Goal: Transaction & Acquisition: Book appointment/travel/reservation

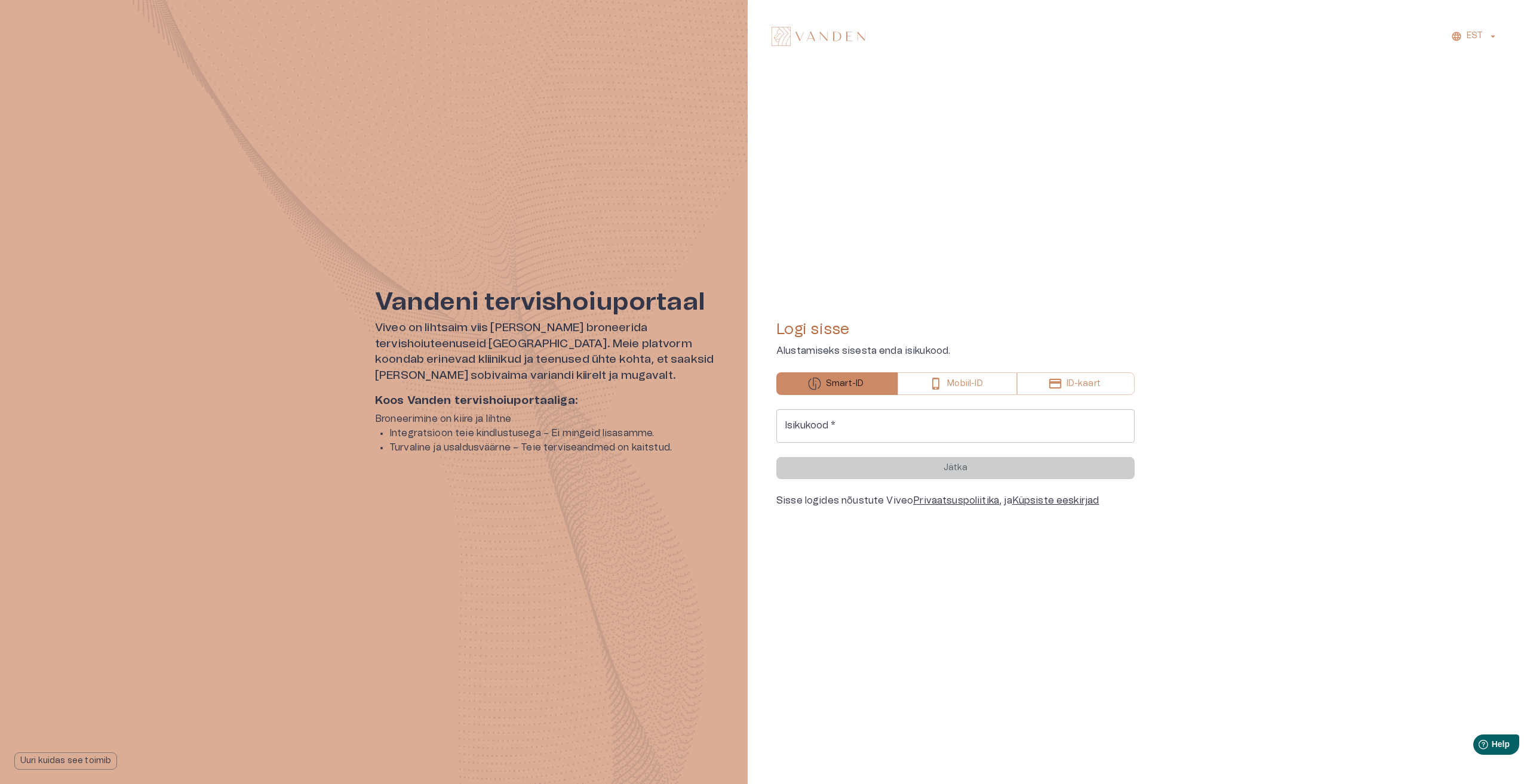
click at [863, 424] on input "Isikukood   *" at bounding box center [955, 426] width 358 height 34
click at [840, 425] on input "Isikukood   *" at bounding box center [955, 426] width 358 height 34
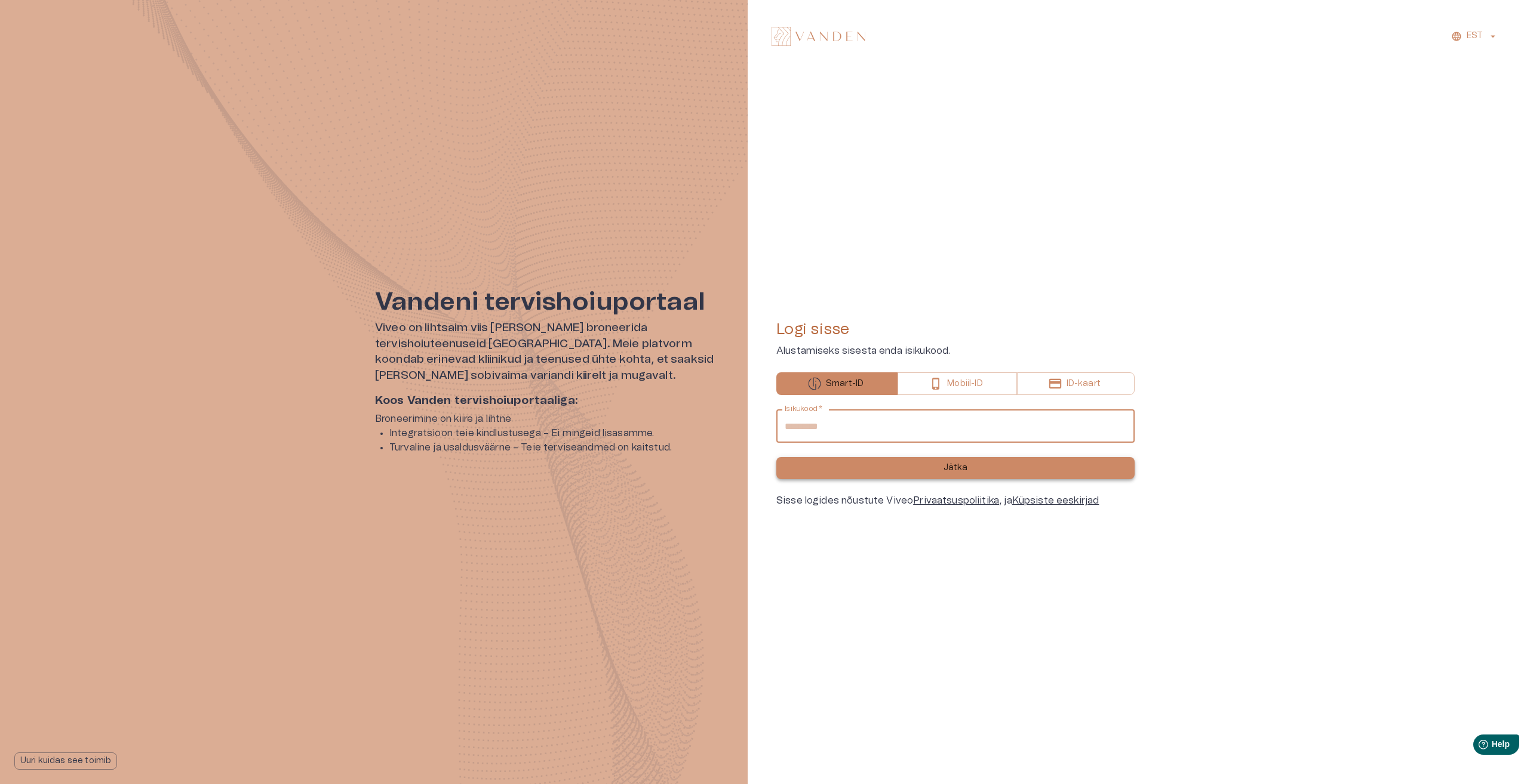
type input "**********"
click at [895, 461] on button "Jätka" at bounding box center [955, 468] width 358 height 22
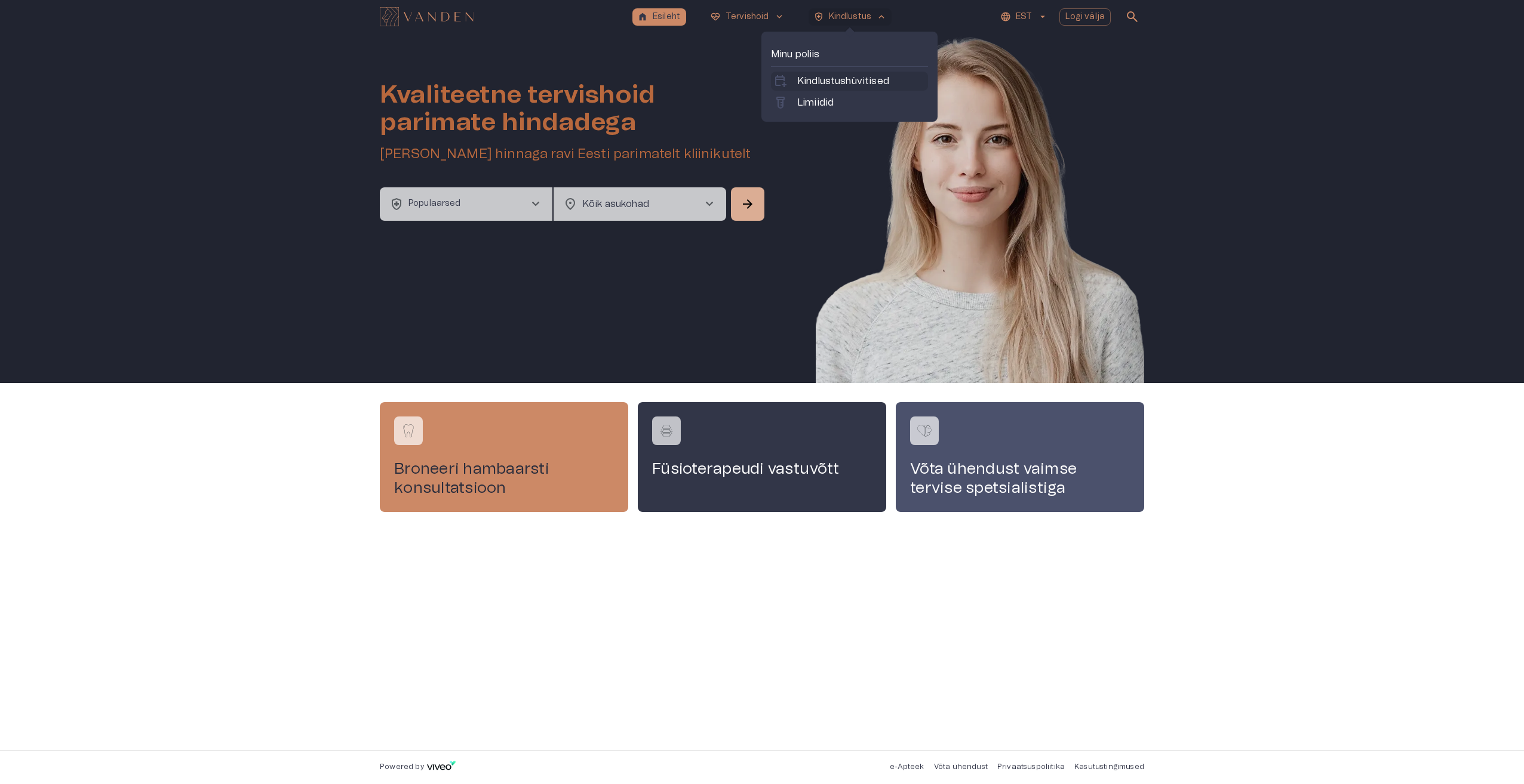
click at [858, 81] on p "Kindlustushüvitised" at bounding box center [843, 81] width 92 height 15
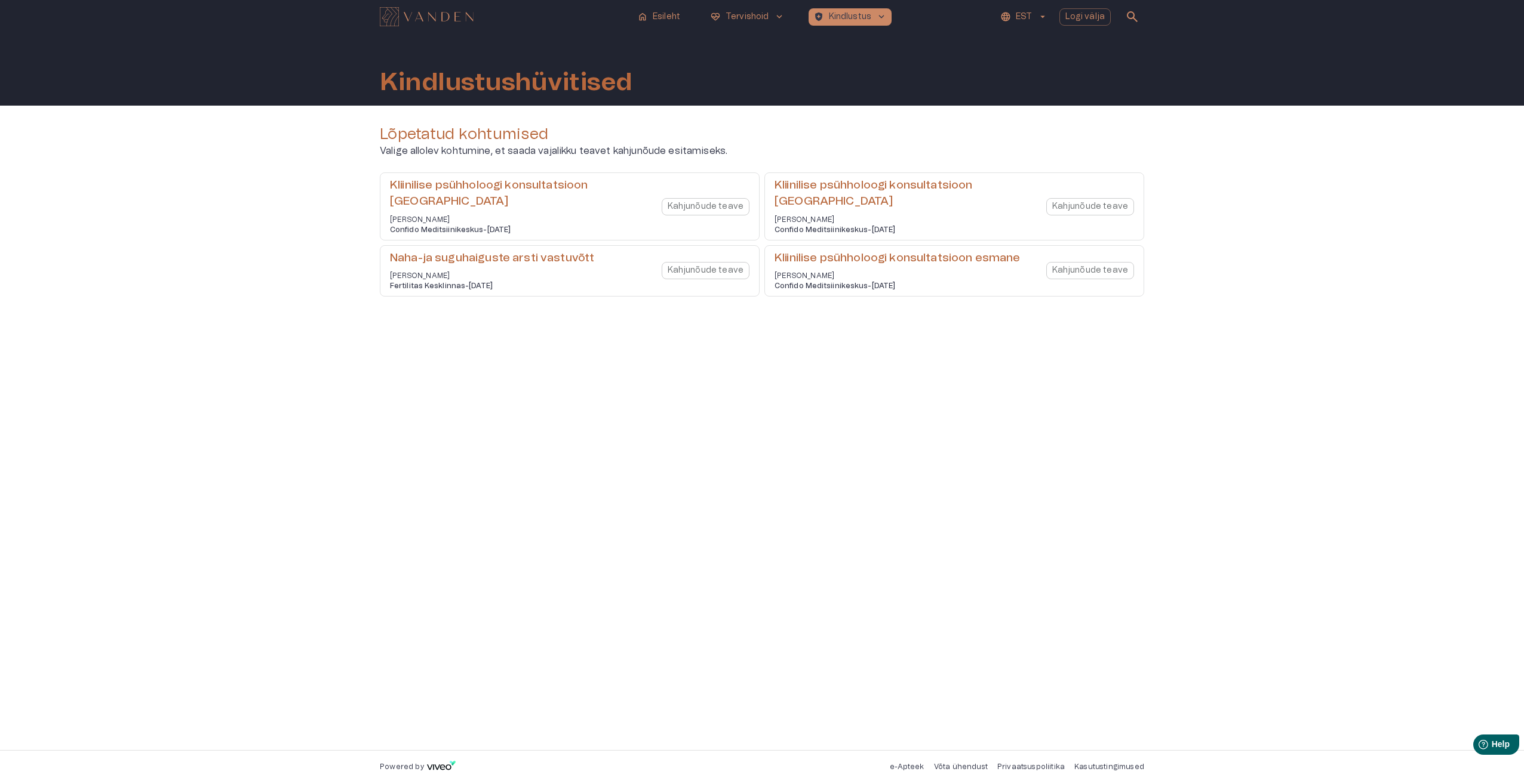
click at [480, 187] on h6 "Kliinilise psühholoogi konsultatsioon korduv" at bounding box center [520, 193] width 262 height 32
click at [665, 16] on p "Esileht" at bounding box center [667, 17] width 27 height 13
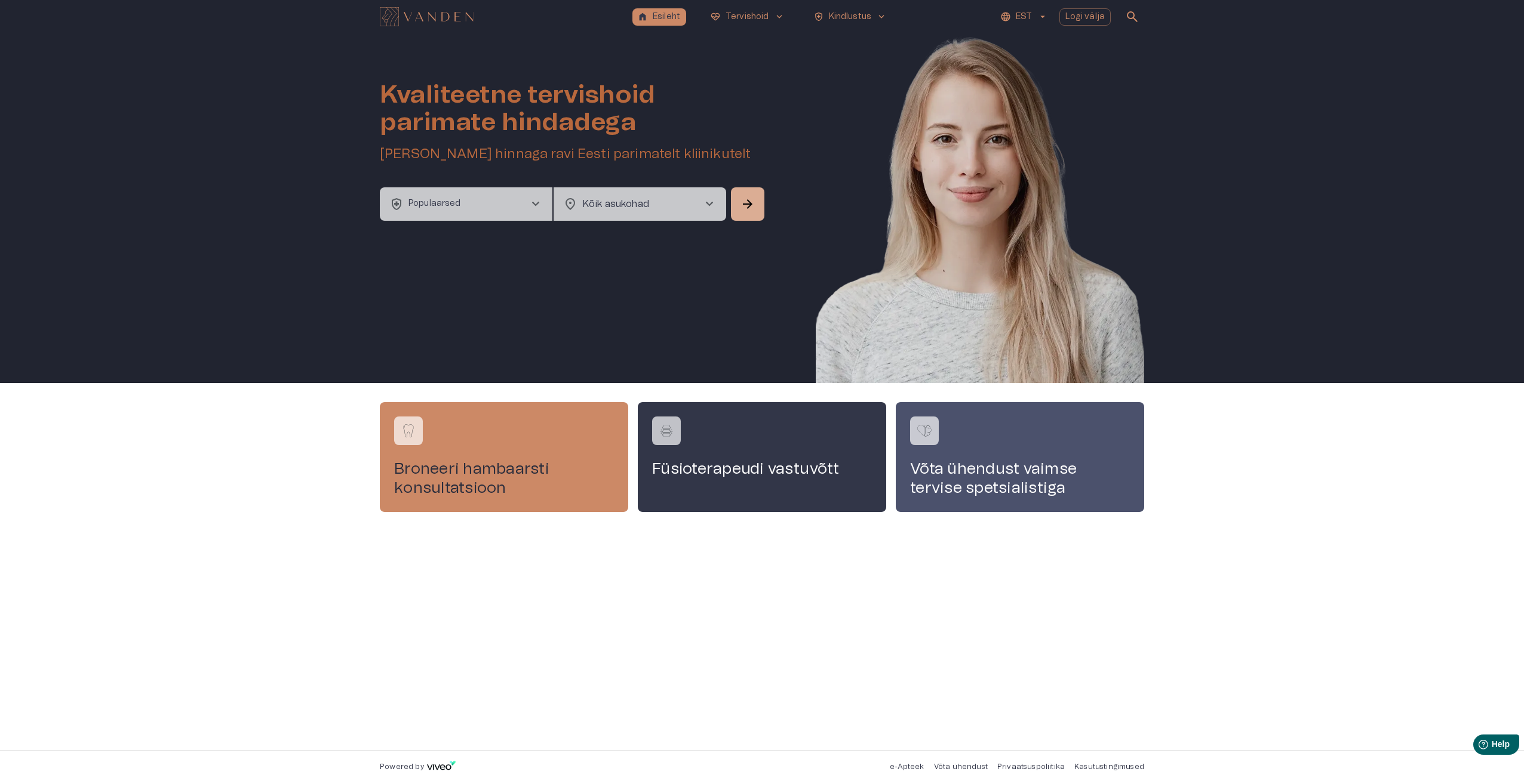
click at [494, 201] on button "health_and_safety Populaarsed chevron_right" at bounding box center [466, 204] width 173 height 34
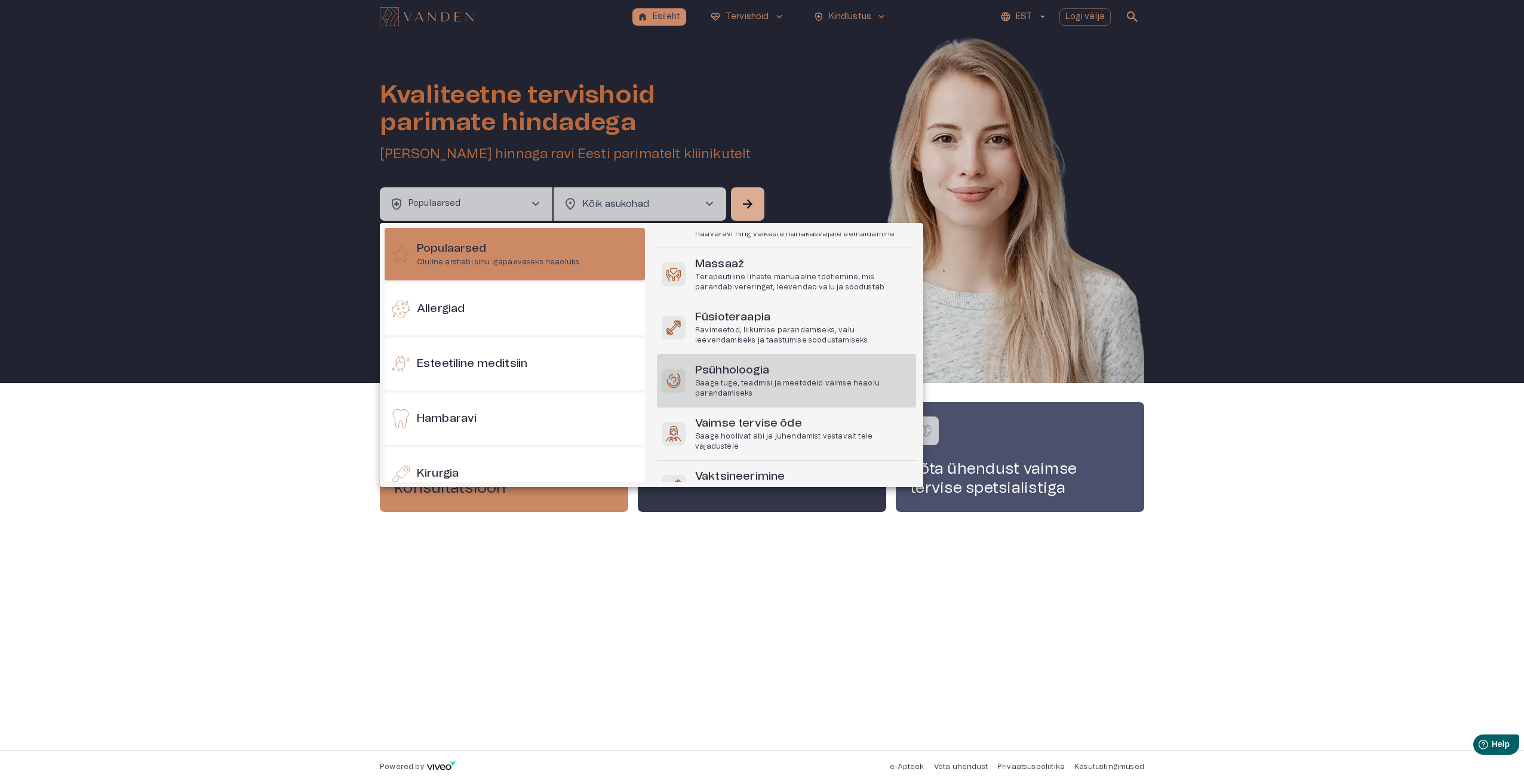
scroll to position [120, 0]
click at [748, 371] on h6 "Psühholoogia" at bounding box center [803, 366] width 216 height 16
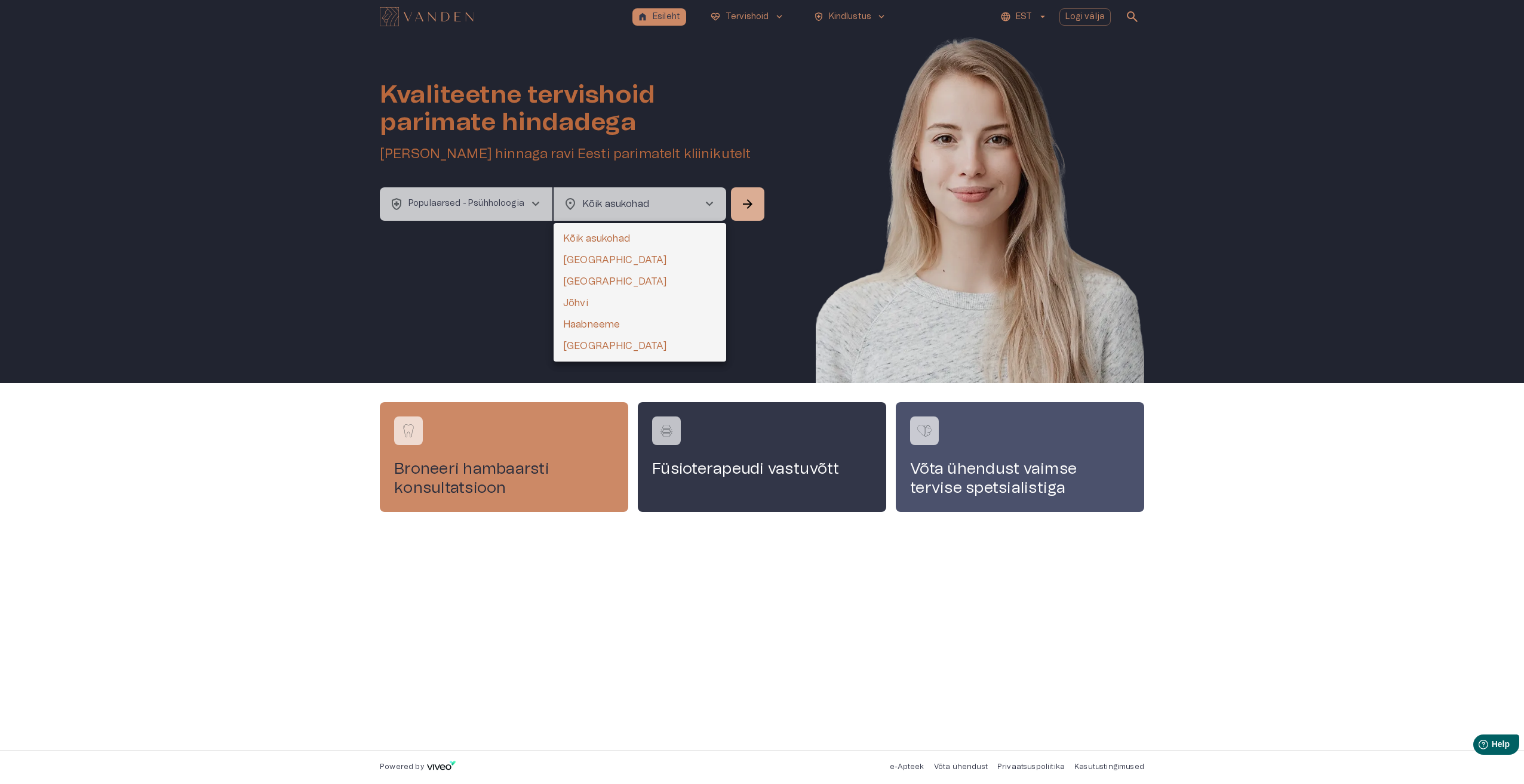
click at [699, 204] on body "home Esileht ecg_heart Tervishoid keyboard_arrow_down health_and_safety Kindlus…" at bounding box center [762, 392] width 1524 height 784
click at [582, 261] on li "[GEOGRAPHIC_DATA]" at bounding box center [639, 260] width 173 height 22
type input "**********"
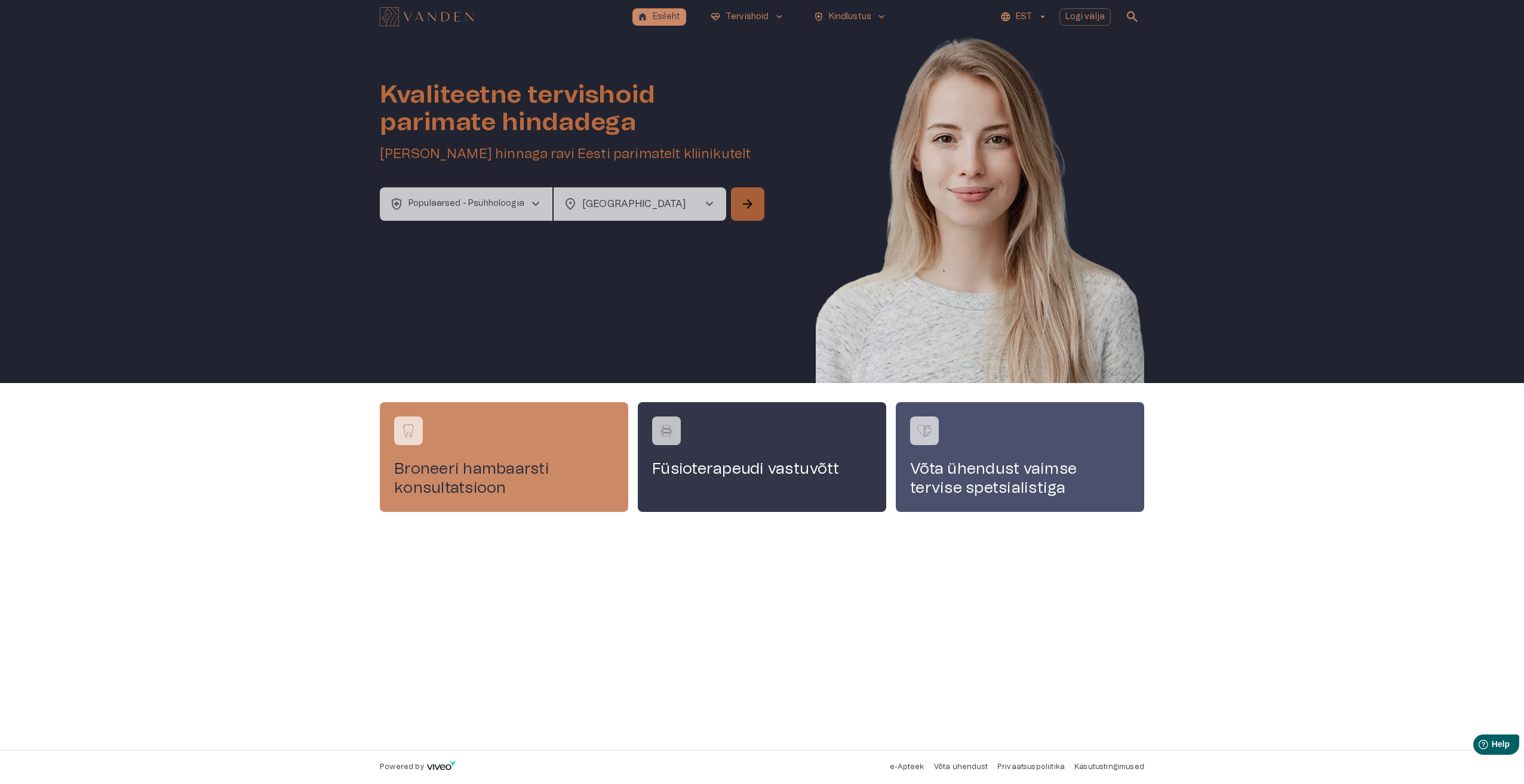
click at [755, 198] on button "arrow_forward" at bounding box center [747, 204] width 34 height 34
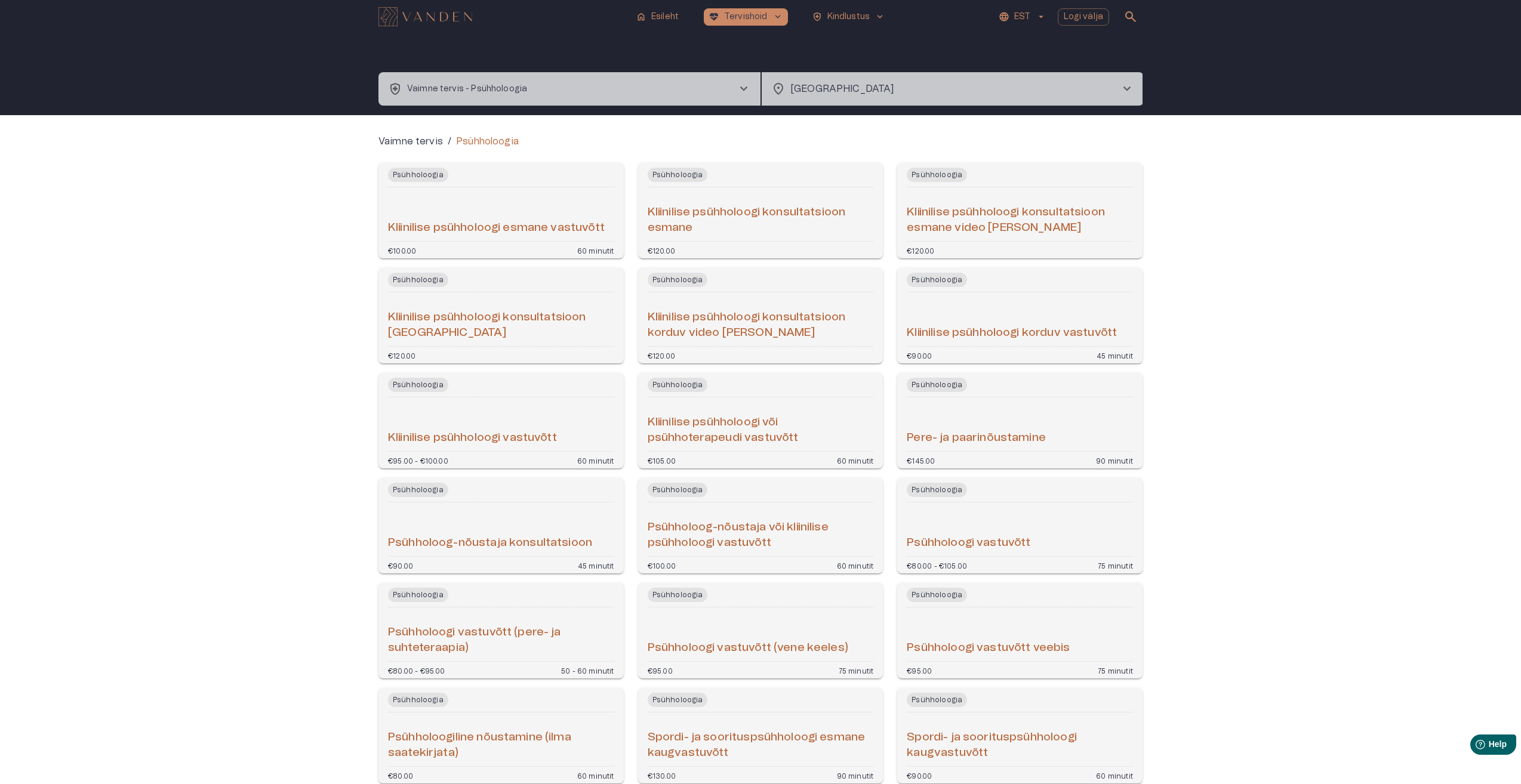
click at [1042, 326] on h6 "Kliinilise psühholoogi korduv vastuvõtt" at bounding box center [1012, 333] width 210 height 16
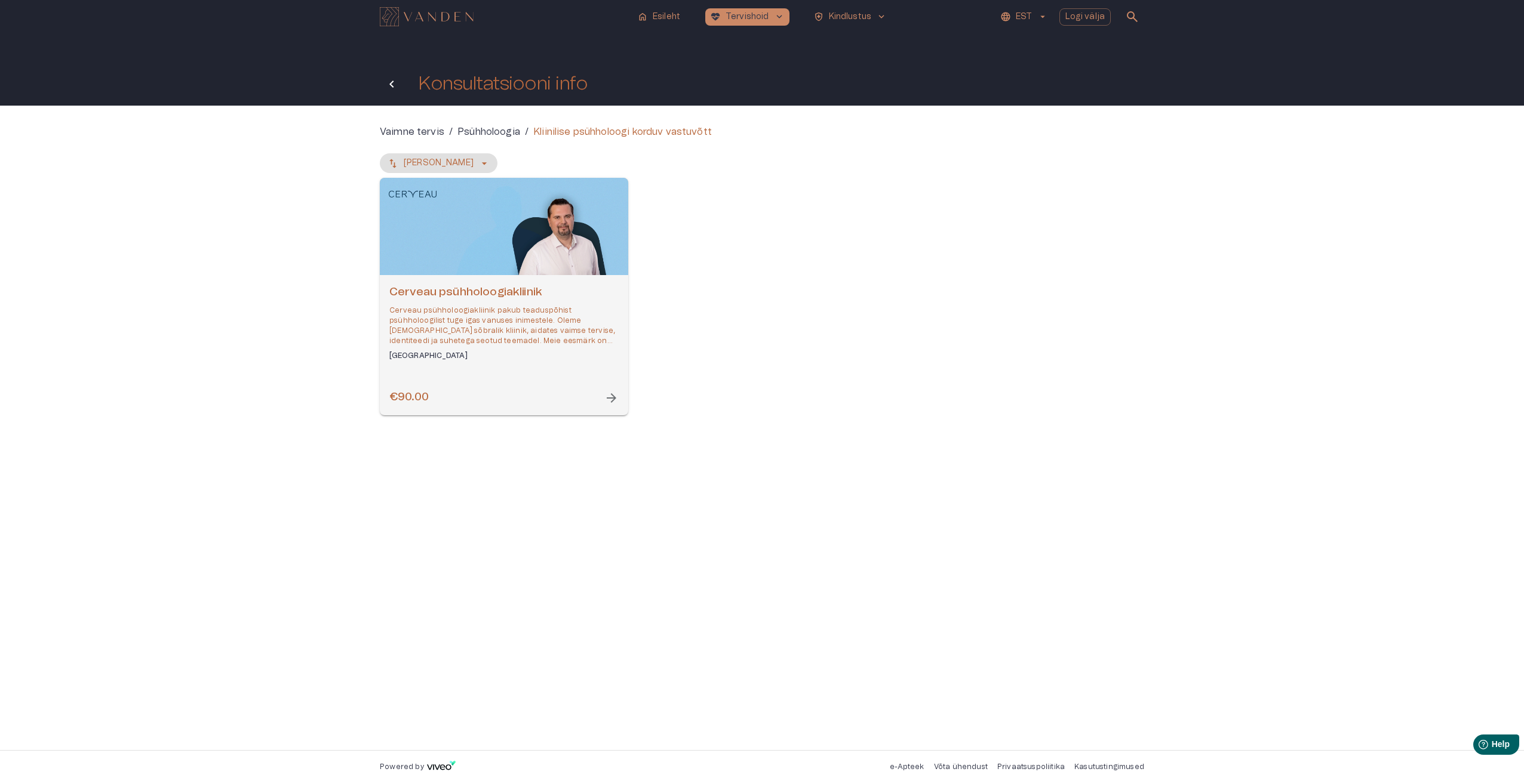
click at [383, 79] on button "Tagasi" at bounding box center [392, 84] width 24 height 24
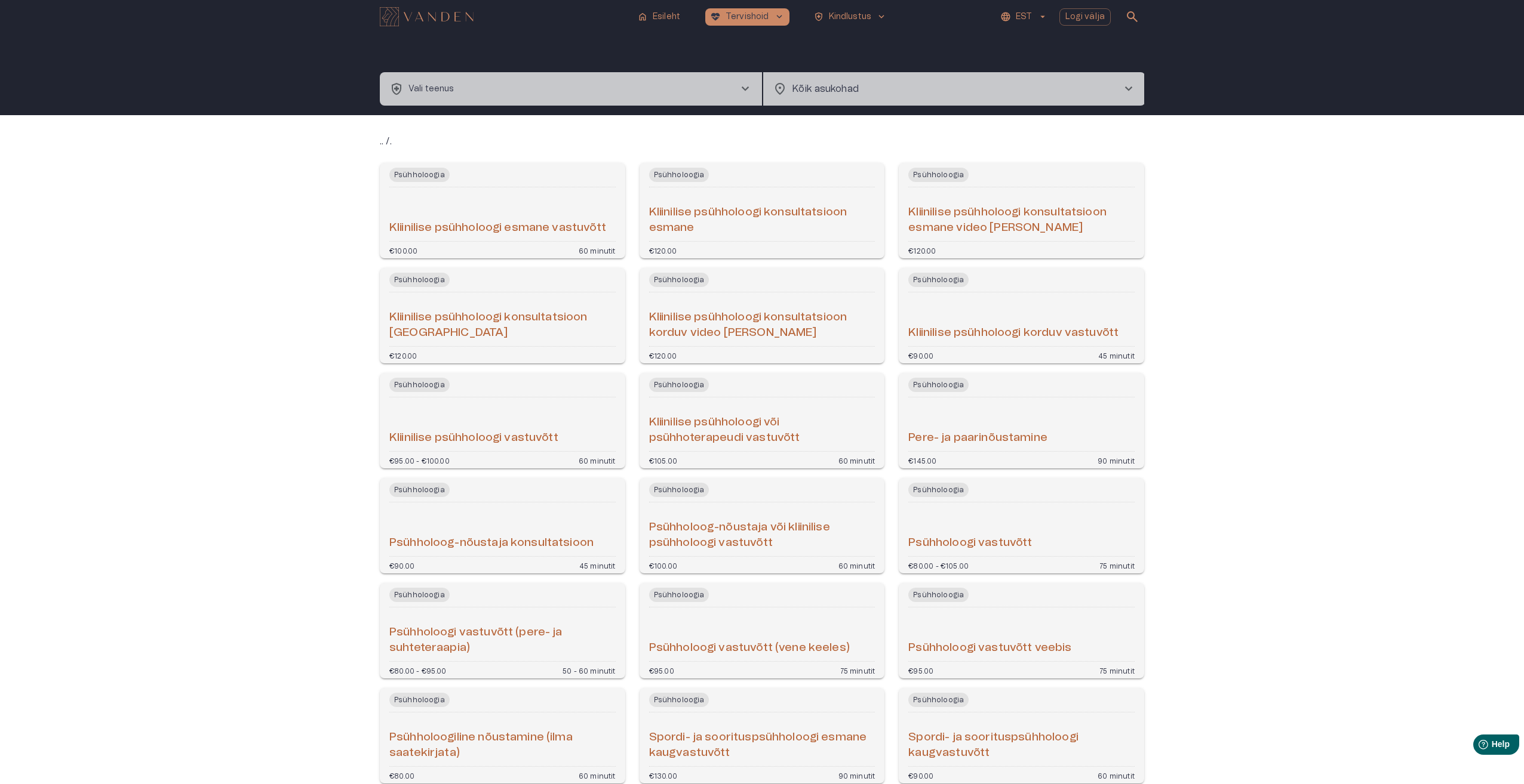
type input "**********"
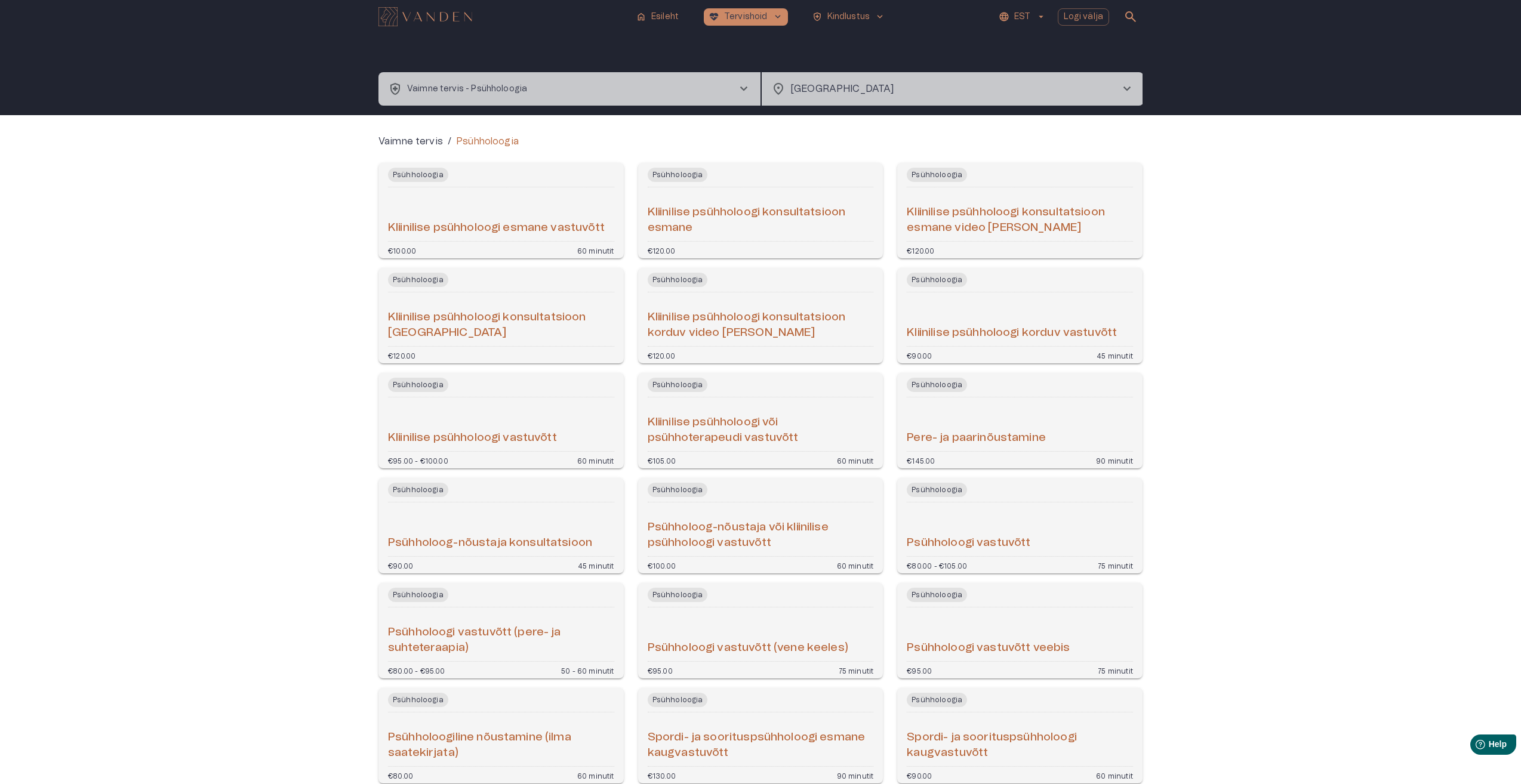
click at [469, 316] on h6 "Kliinilise psühholoogi konsultatsioon korduv" at bounding box center [501, 325] width 226 height 32
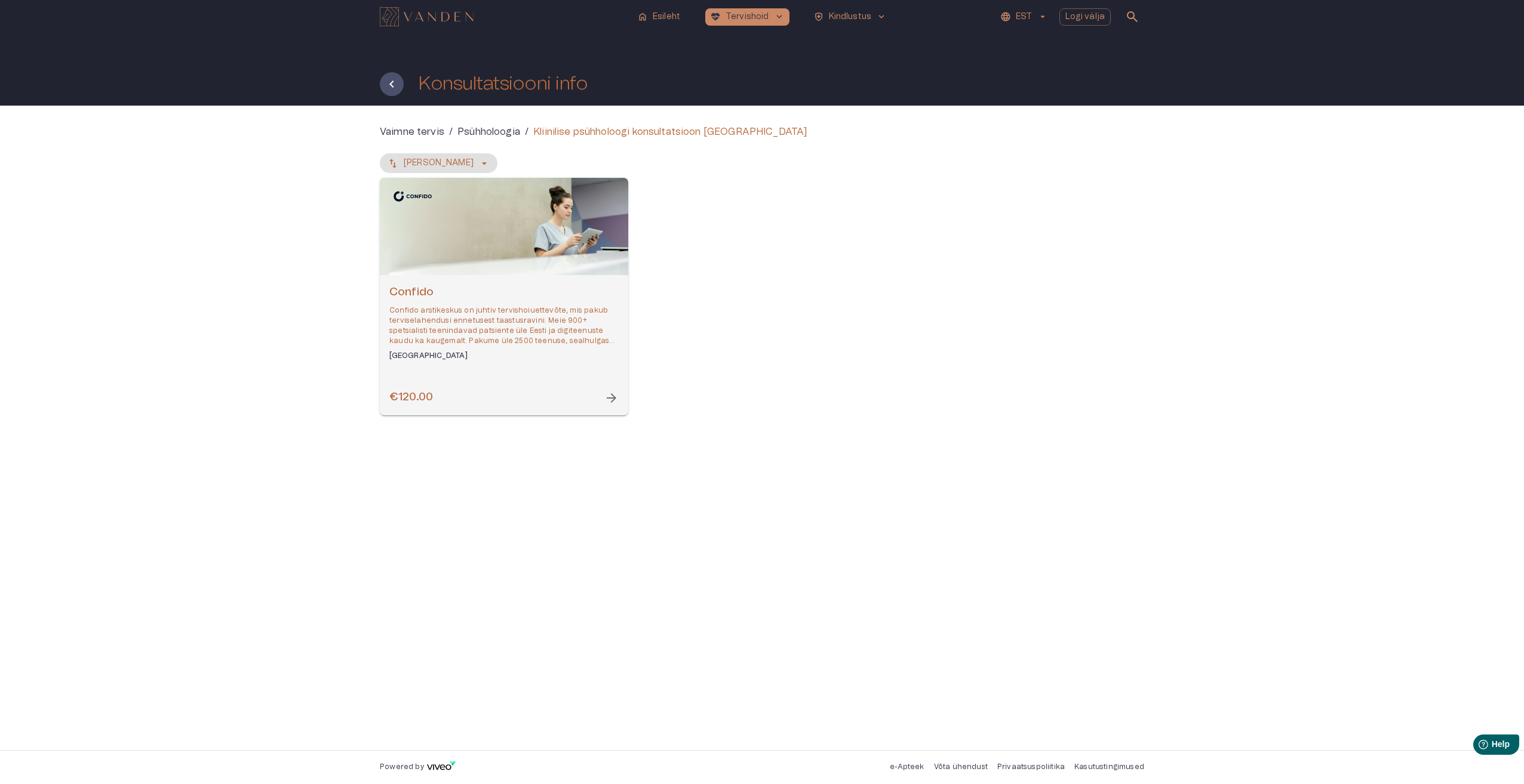
click at [499, 338] on p "Confido arstikeskus on juhtiv tervishoiuettevõte, mis pakub terviselahendusi en…" at bounding box center [503, 326] width 229 height 41
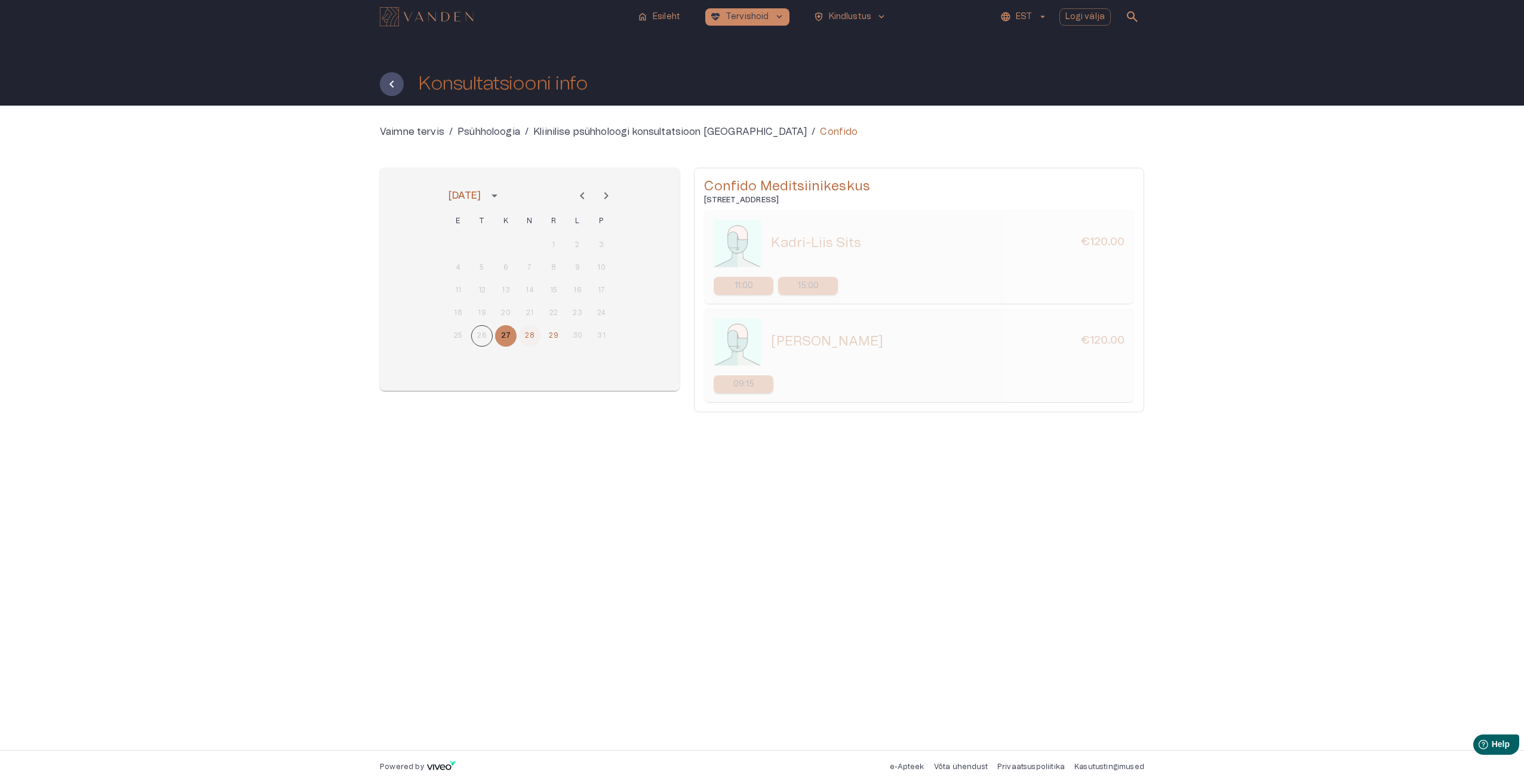
click at [535, 340] on button "28" at bounding box center [530, 336] width 22 height 22
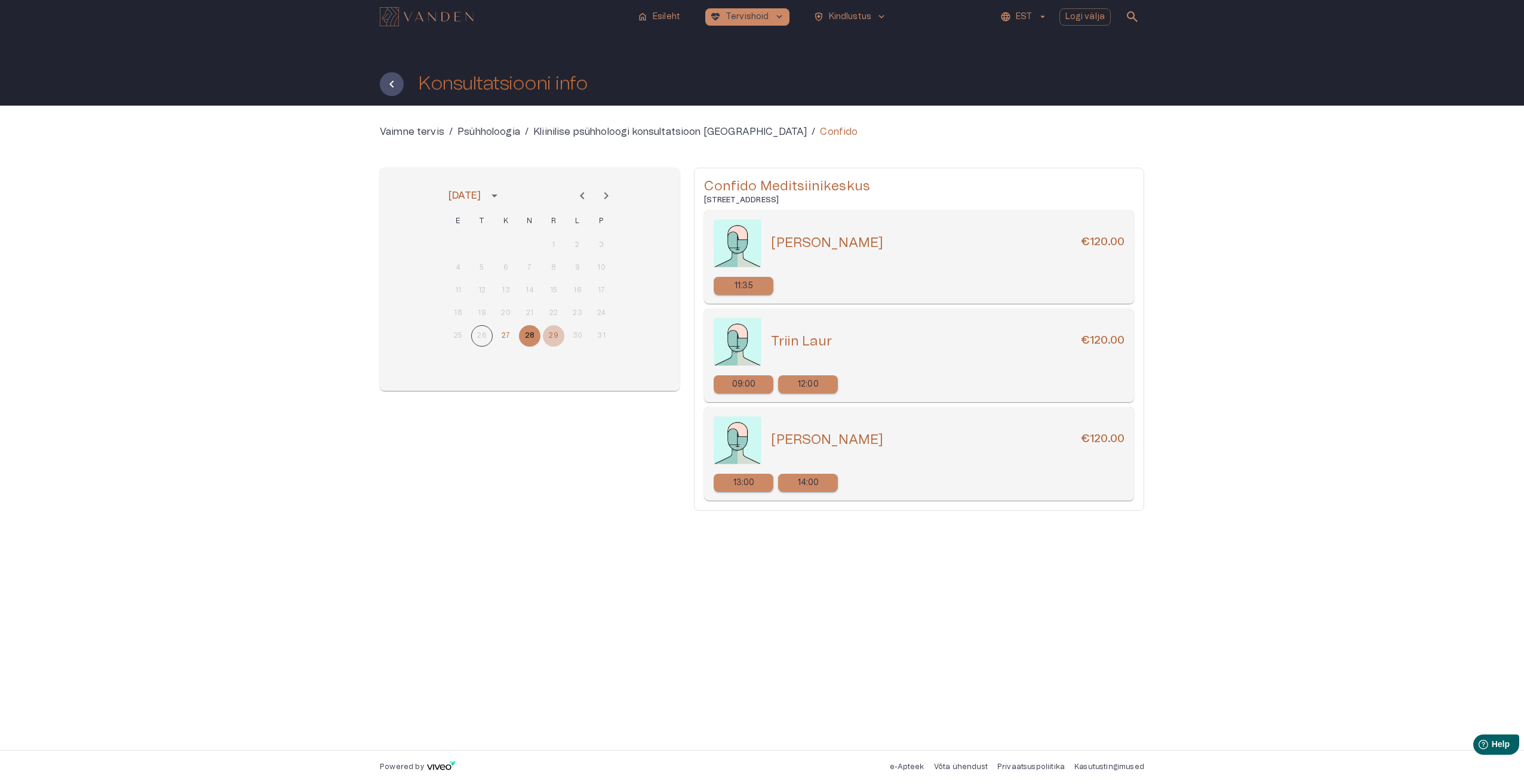
click at [547, 337] on button "29" at bounding box center [553, 336] width 22 height 22
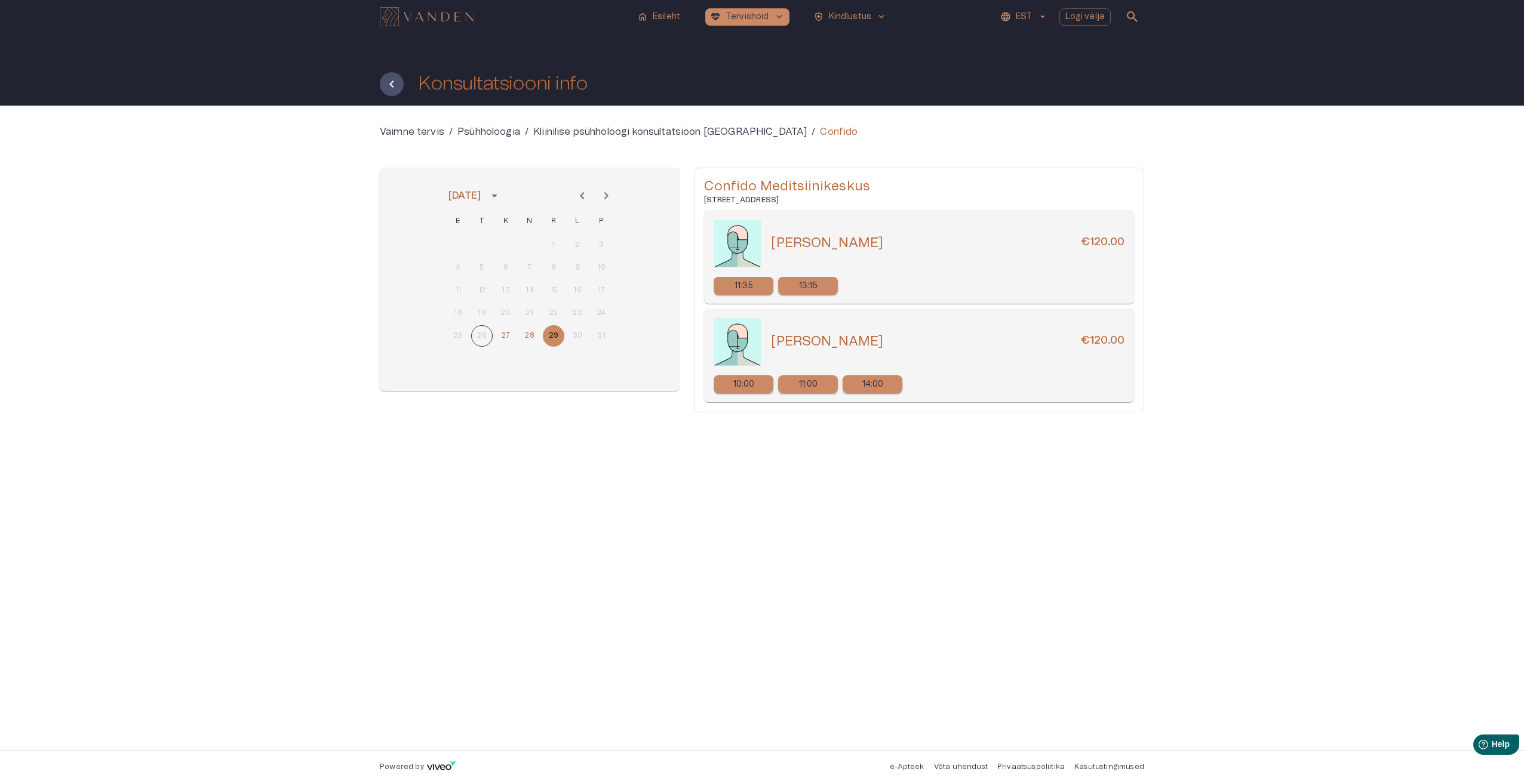
click at [603, 193] on icon "Next month" at bounding box center [606, 196] width 15 height 15
click at [550, 243] on button "5" at bounding box center [553, 246] width 22 height 22
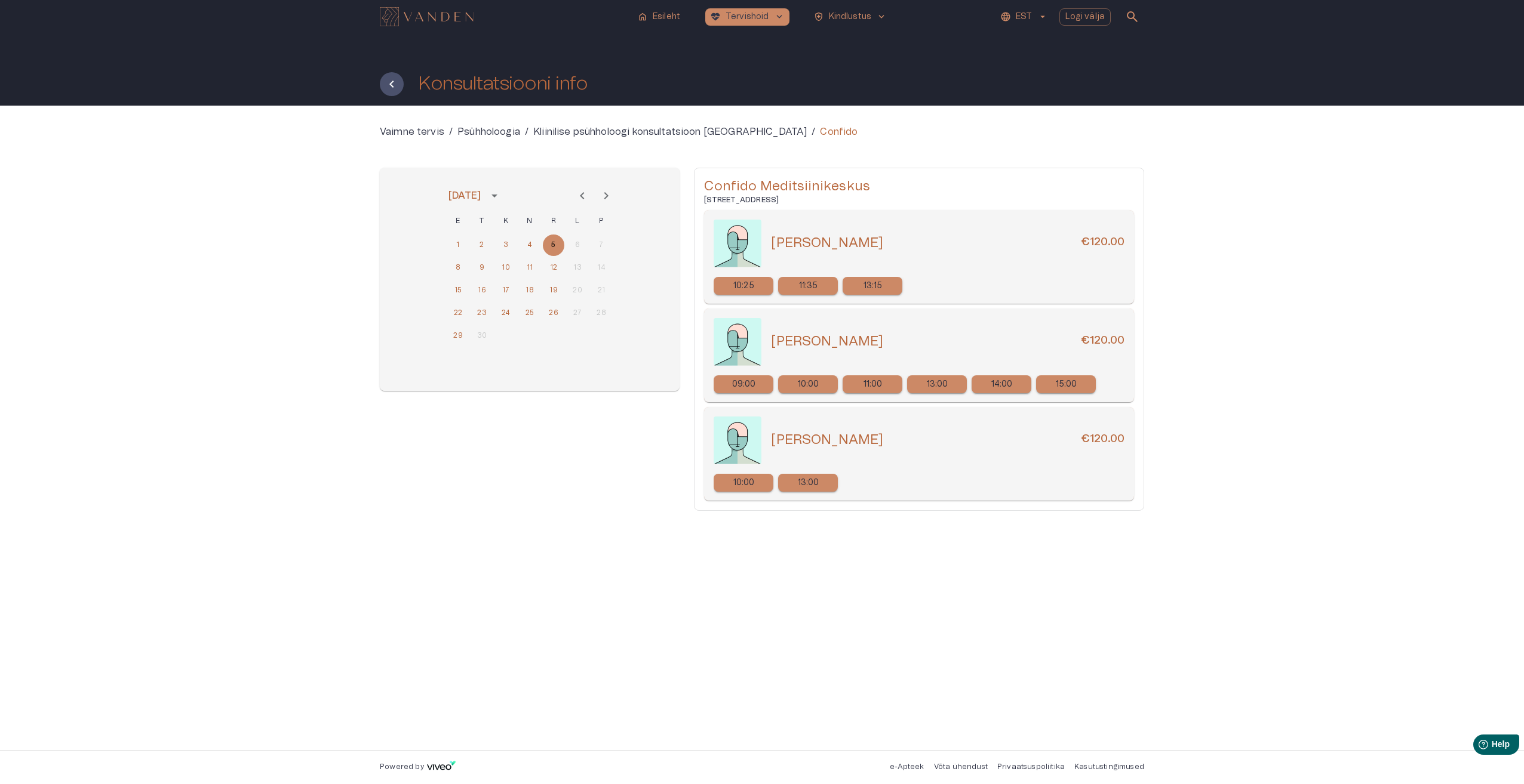
click at [1074, 383] on p "15:00" at bounding box center [1067, 385] width 22 height 13
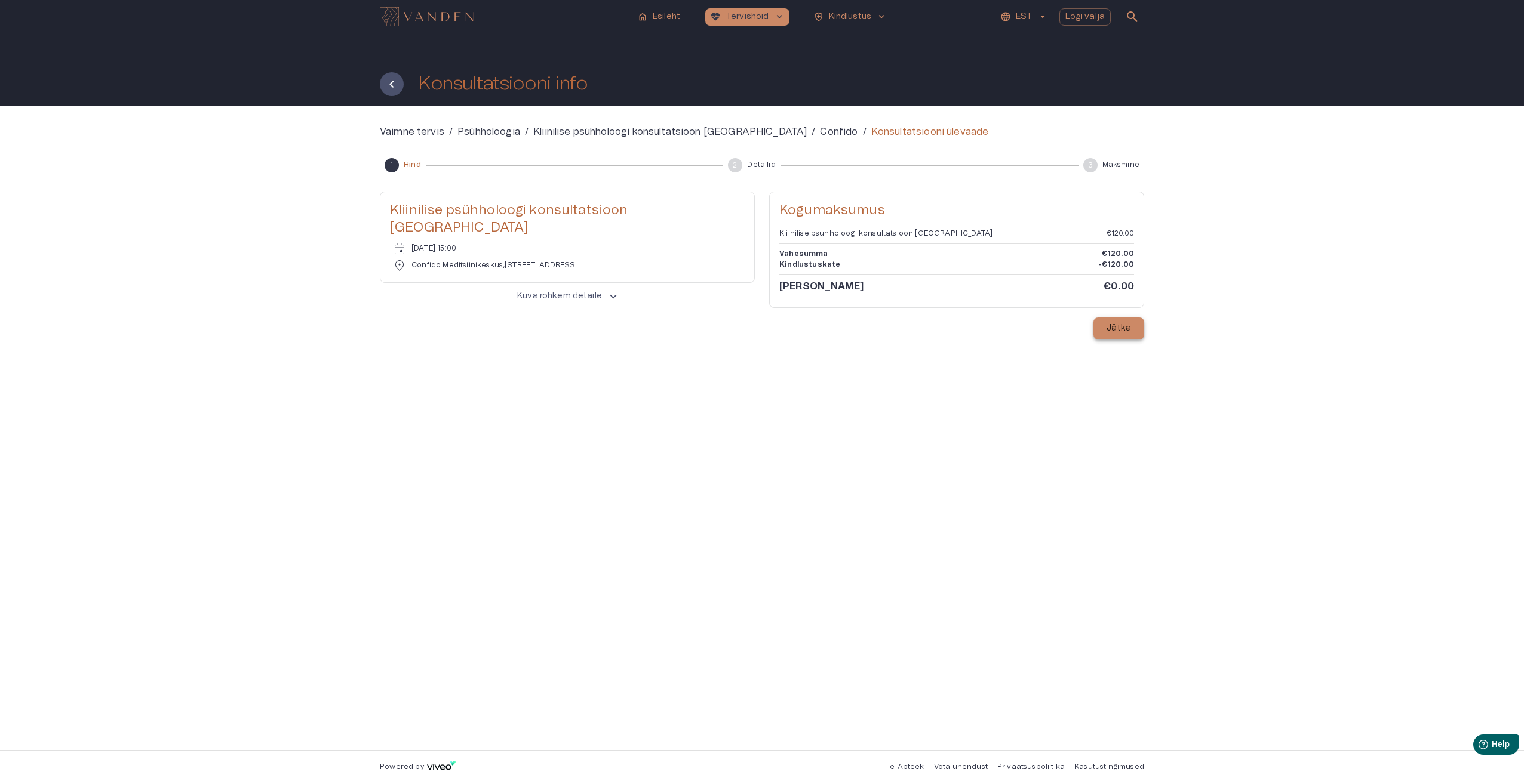
click at [1116, 334] on p "Jätka" at bounding box center [1119, 329] width 25 height 13
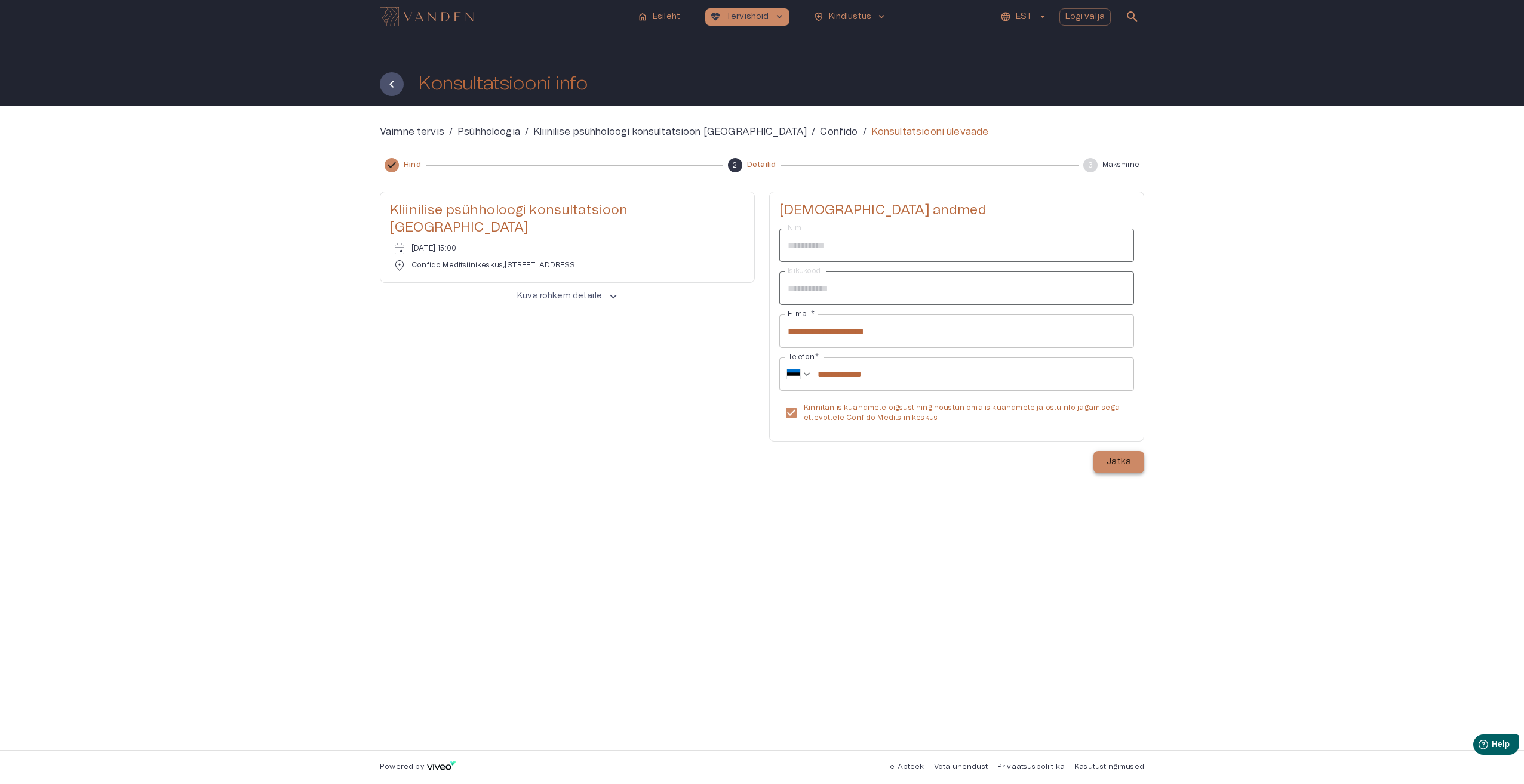
click at [1124, 468] on p "Jätka" at bounding box center [1119, 463] width 25 height 13
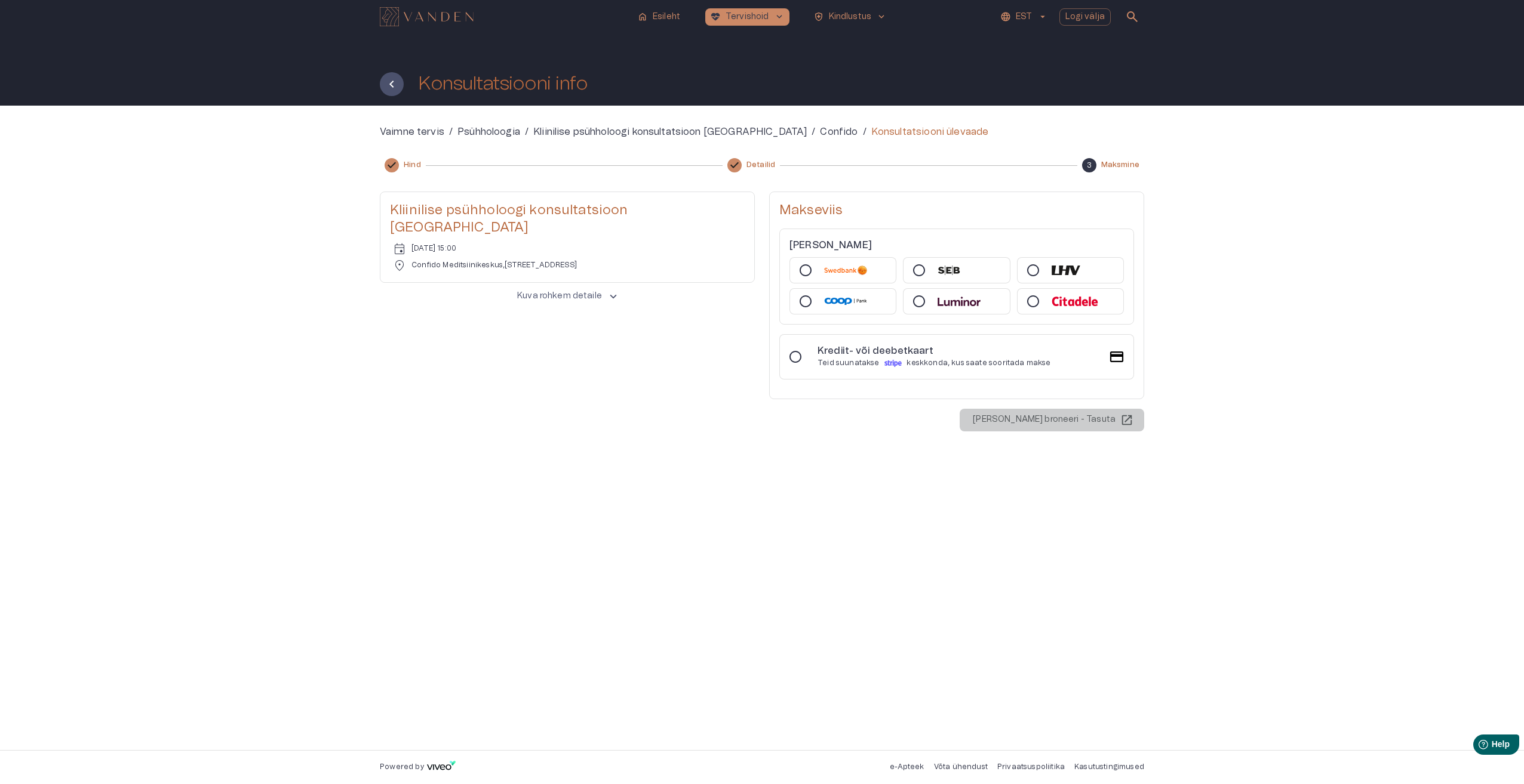
click at [829, 270] on img at bounding box center [845, 270] width 43 height 9
click at [1136, 423] on button "Maksa ja broneeri - Tasuta" at bounding box center [1052, 420] width 184 height 23
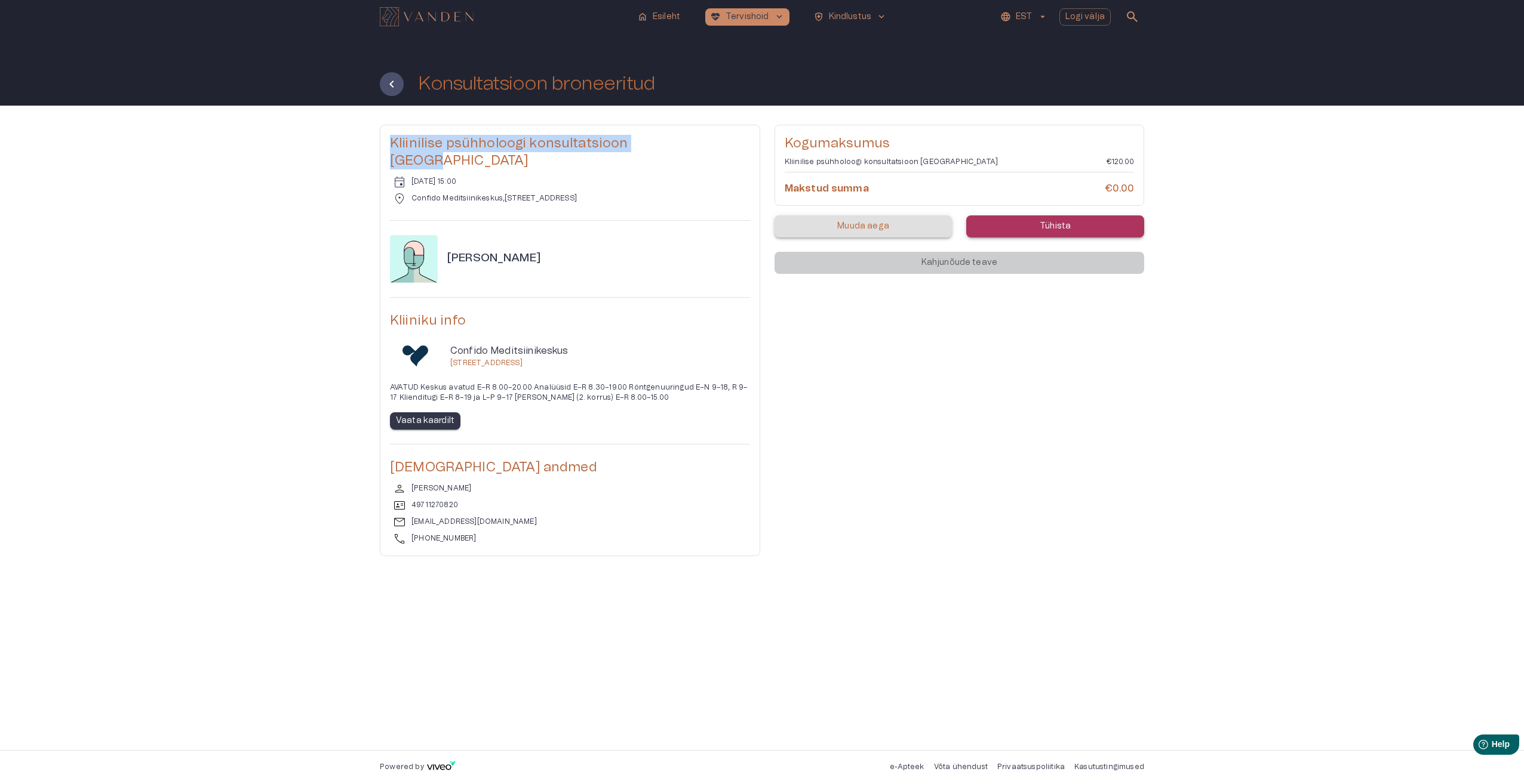
drag, startPoint x: 390, startPoint y: 146, endPoint x: 678, endPoint y: 145, distance: 288.0
click at [678, 145] on h5 "Kliinilise psühholoogi konsultatsioon korduv" at bounding box center [570, 152] width 360 height 36
copy h5 "Kliinilise psühholoogi konsultatsioon korduv"
drag, startPoint x: 639, startPoint y: 180, endPoint x: 384, endPoint y: 142, distance: 257.8
click at [384, 142] on div "Kliinilise psühholoogi konsultatsioon korduv event reede, 05 sept 2025 @ 15:00 …" at bounding box center [570, 340] width 381 height 432
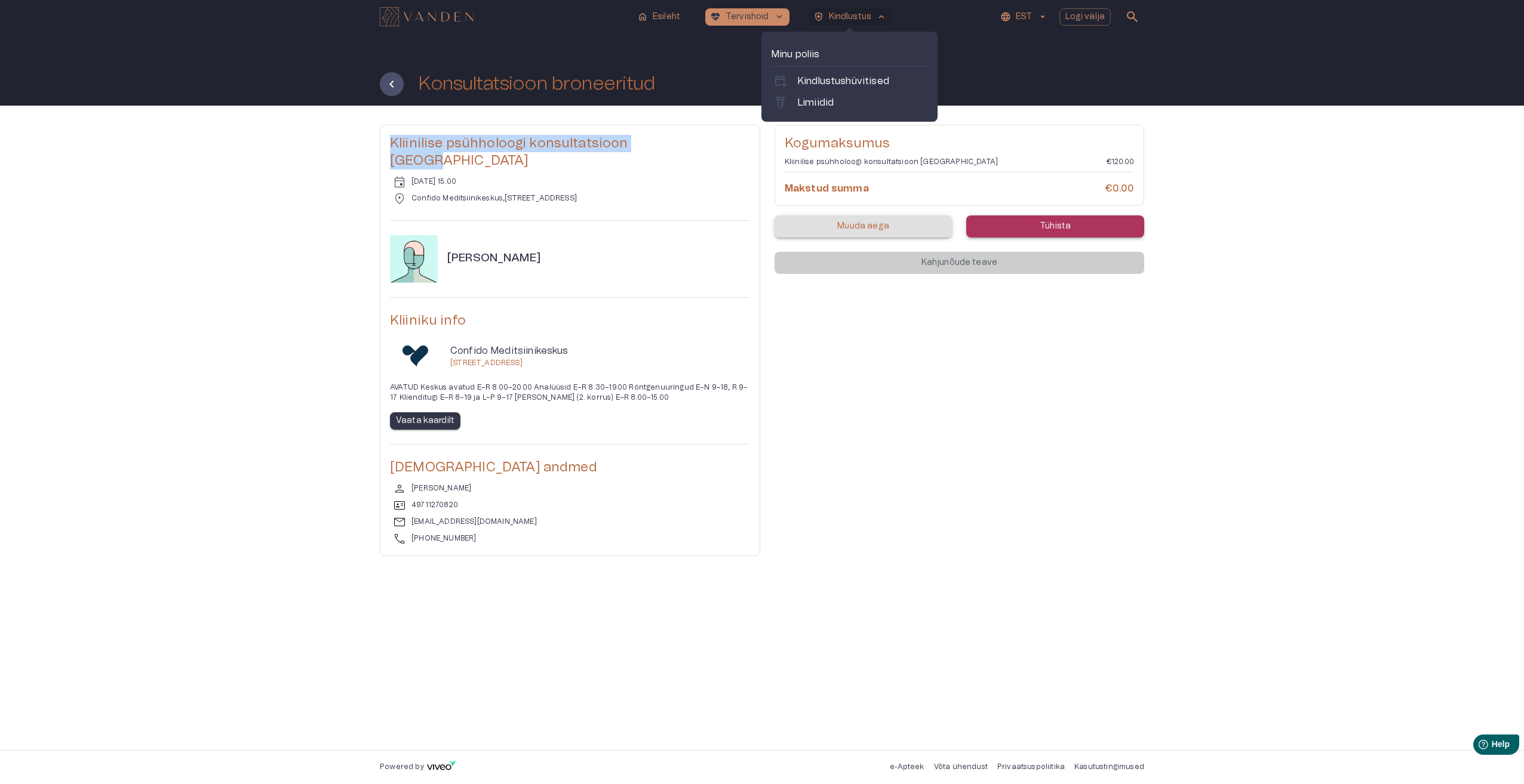
copy div "Kliinilise psühholoogi konsultatsioon korduv event reede, 05 sept 2025 @ 15:00 …"
click at [809, 514] on div "Kliinilise psühholoogi konsultatsioon korduv event reede, 05 sept 2025 @ 15:00 …" at bounding box center [762, 340] width 764 height 432
click at [388, 82] on icon "Tagasi" at bounding box center [392, 84] width 15 height 15
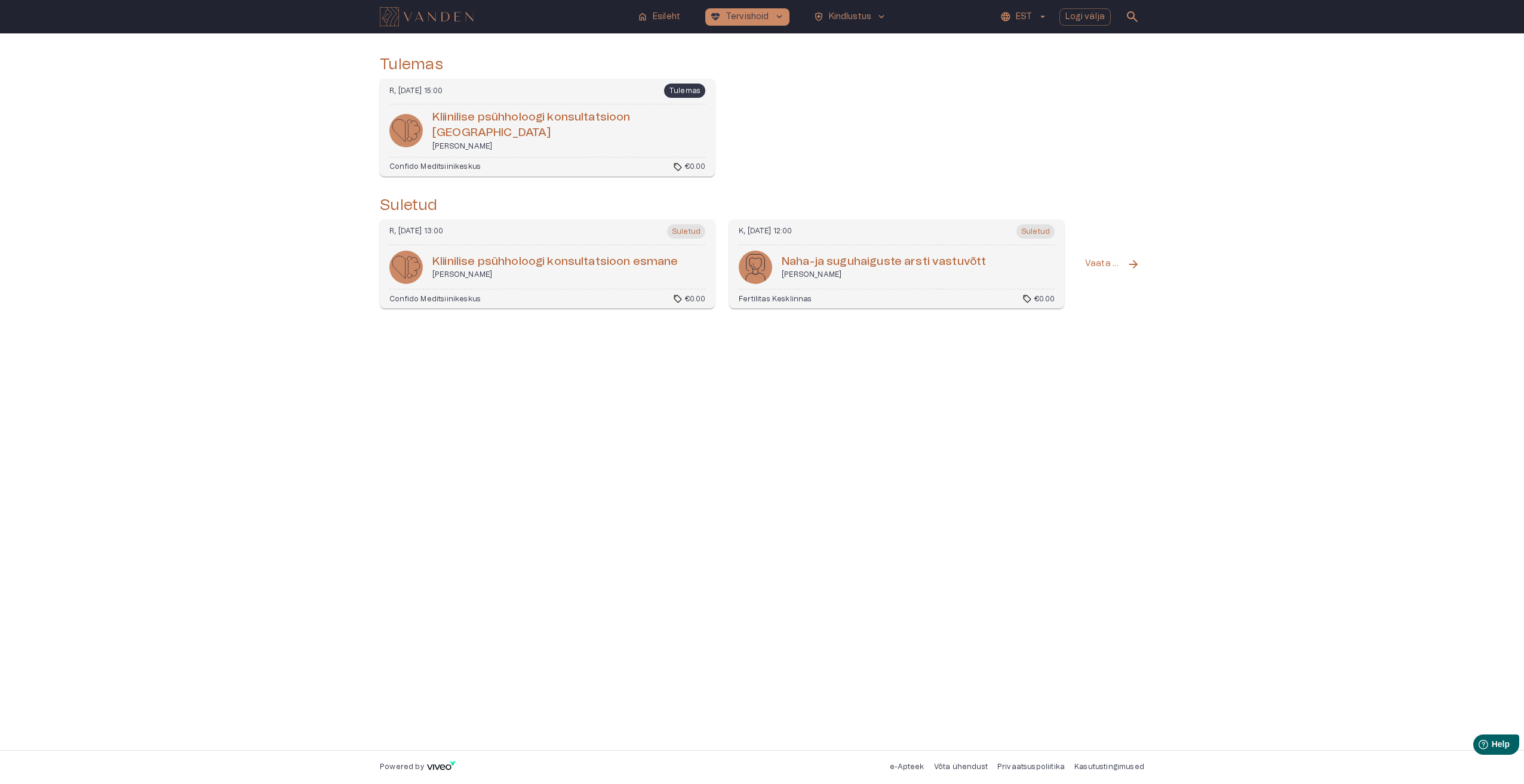
click at [418, 12] on img "Navigate to homepage" at bounding box center [426, 16] width 94 height 19
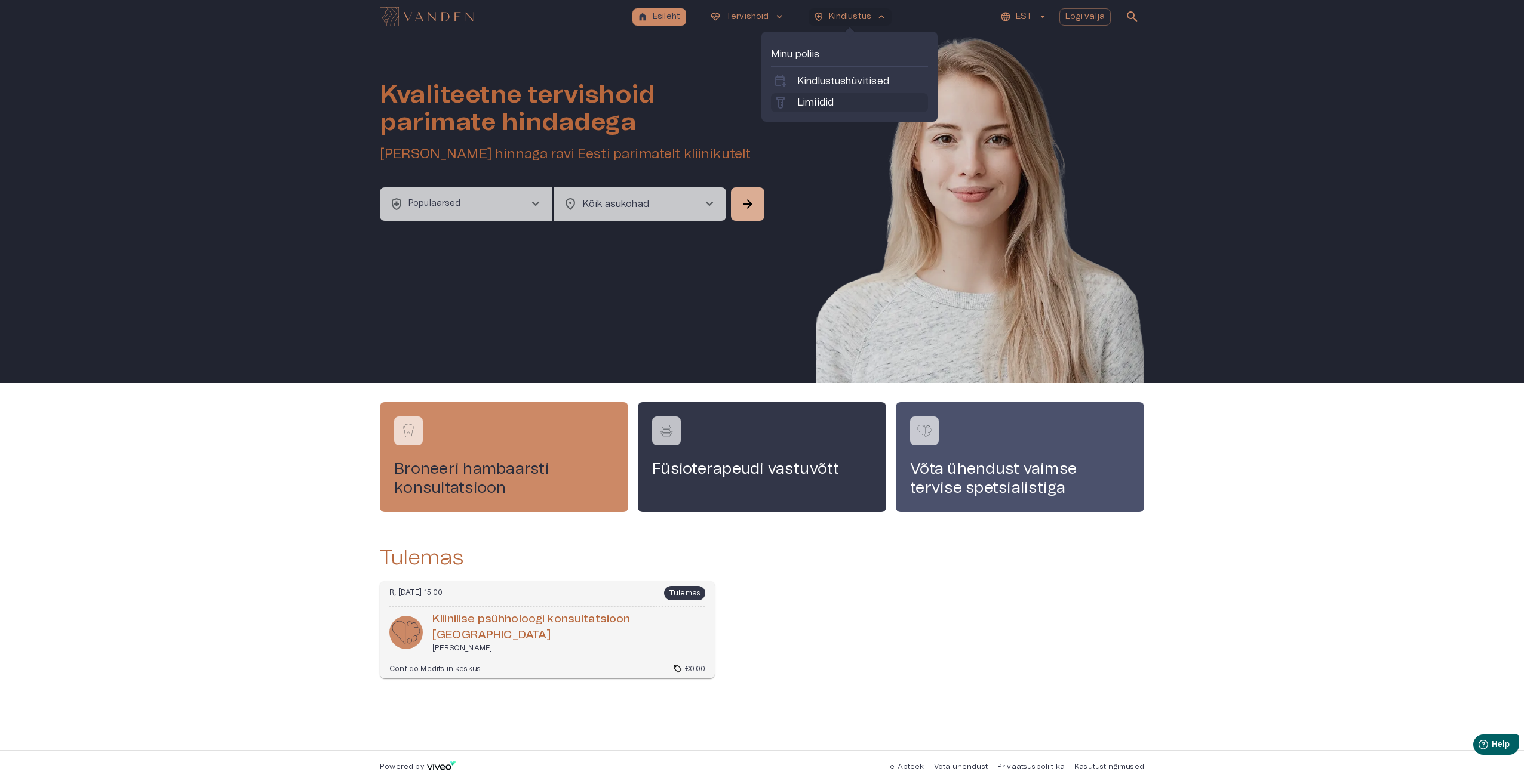
click at [825, 104] on p "Limiidid" at bounding box center [815, 103] width 37 height 15
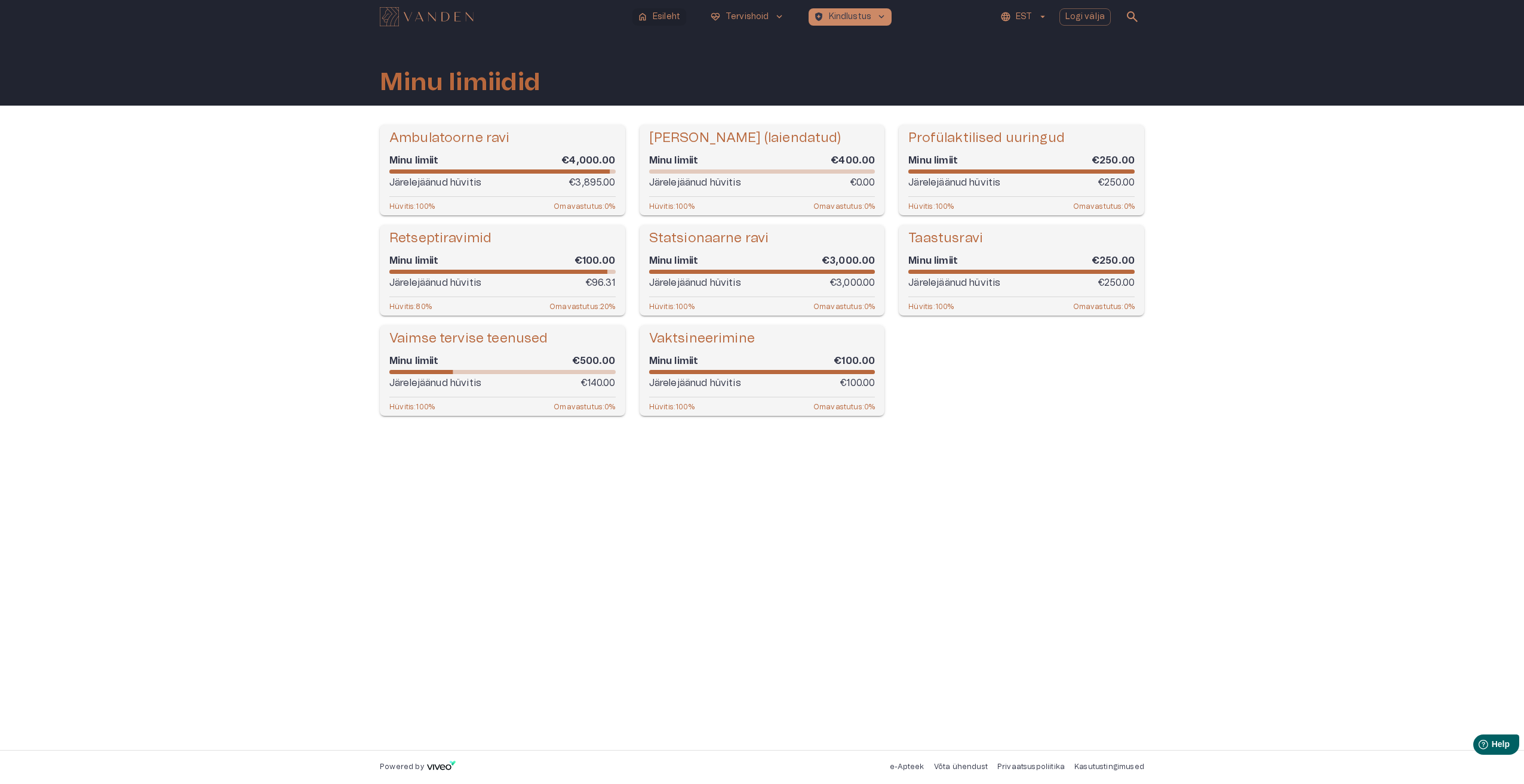
click at [664, 18] on p "Esileht" at bounding box center [667, 17] width 27 height 13
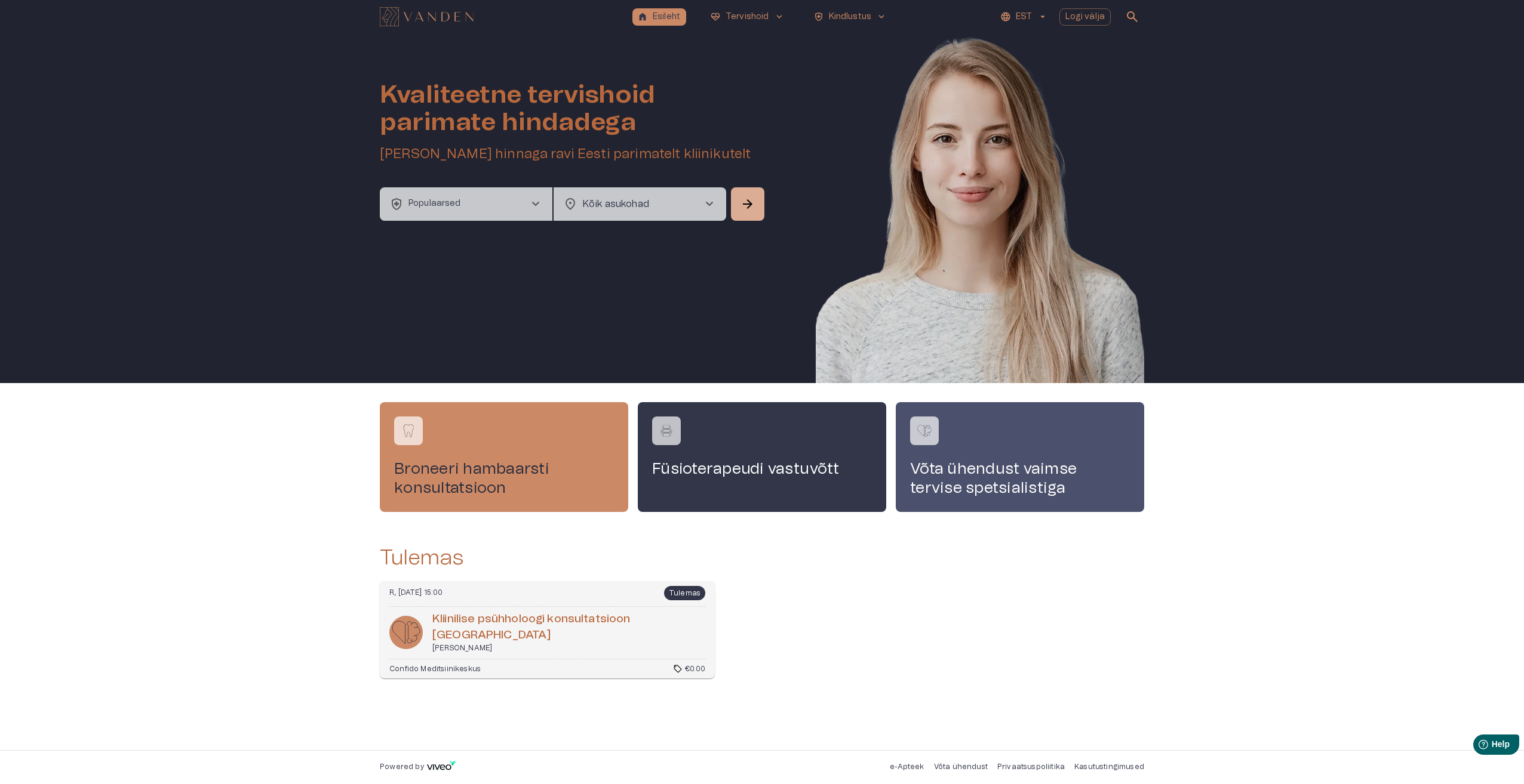
click at [510, 210] on button "health_and_safety Populaarsed chevron_right" at bounding box center [466, 204] width 173 height 34
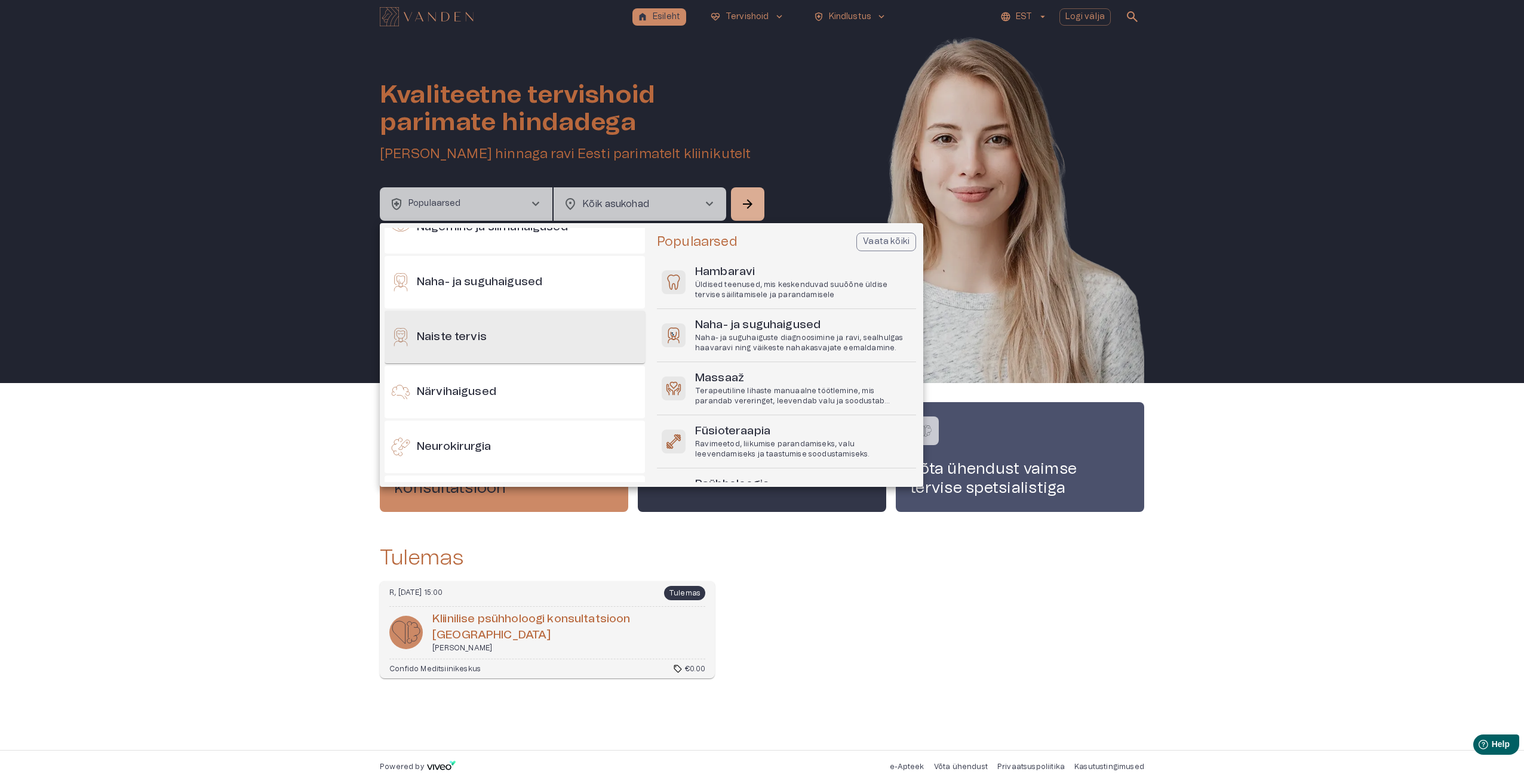
scroll to position [597, 0]
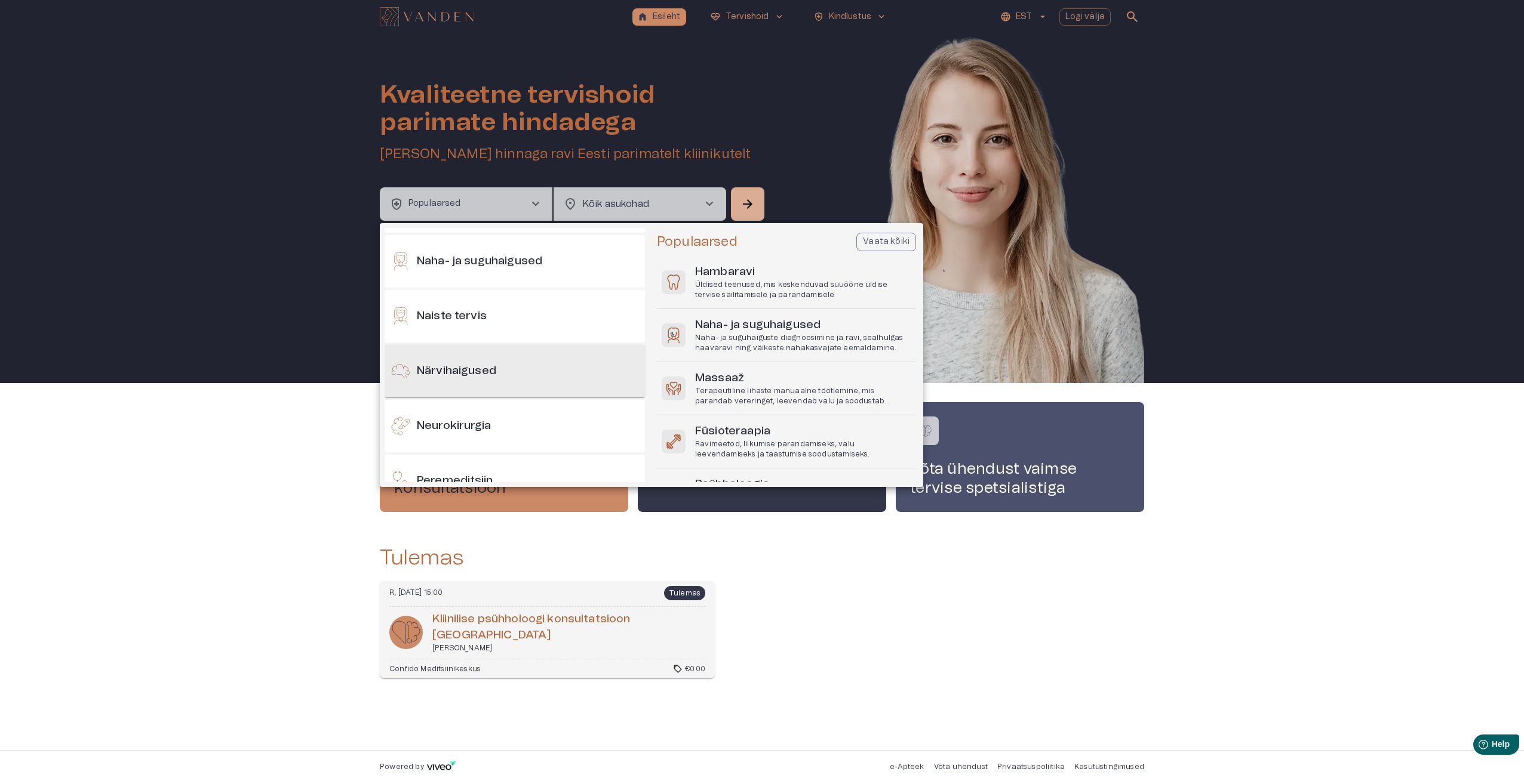
click at [550, 370] on div "Närvihaigused" at bounding box center [514, 371] width 260 height 53
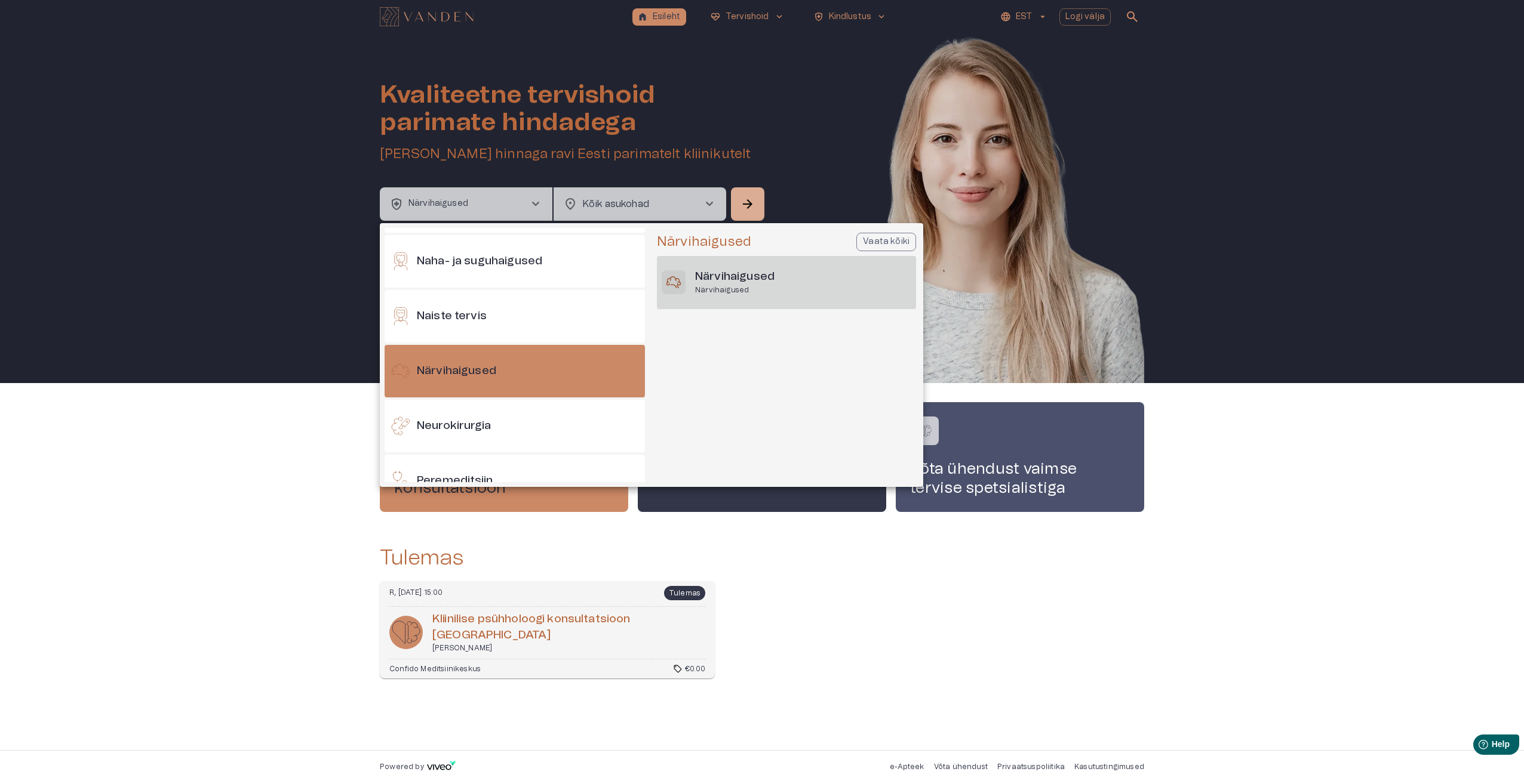
click at [716, 272] on h6 "Närvihaigused" at bounding box center [734, 277] width 79 height 16
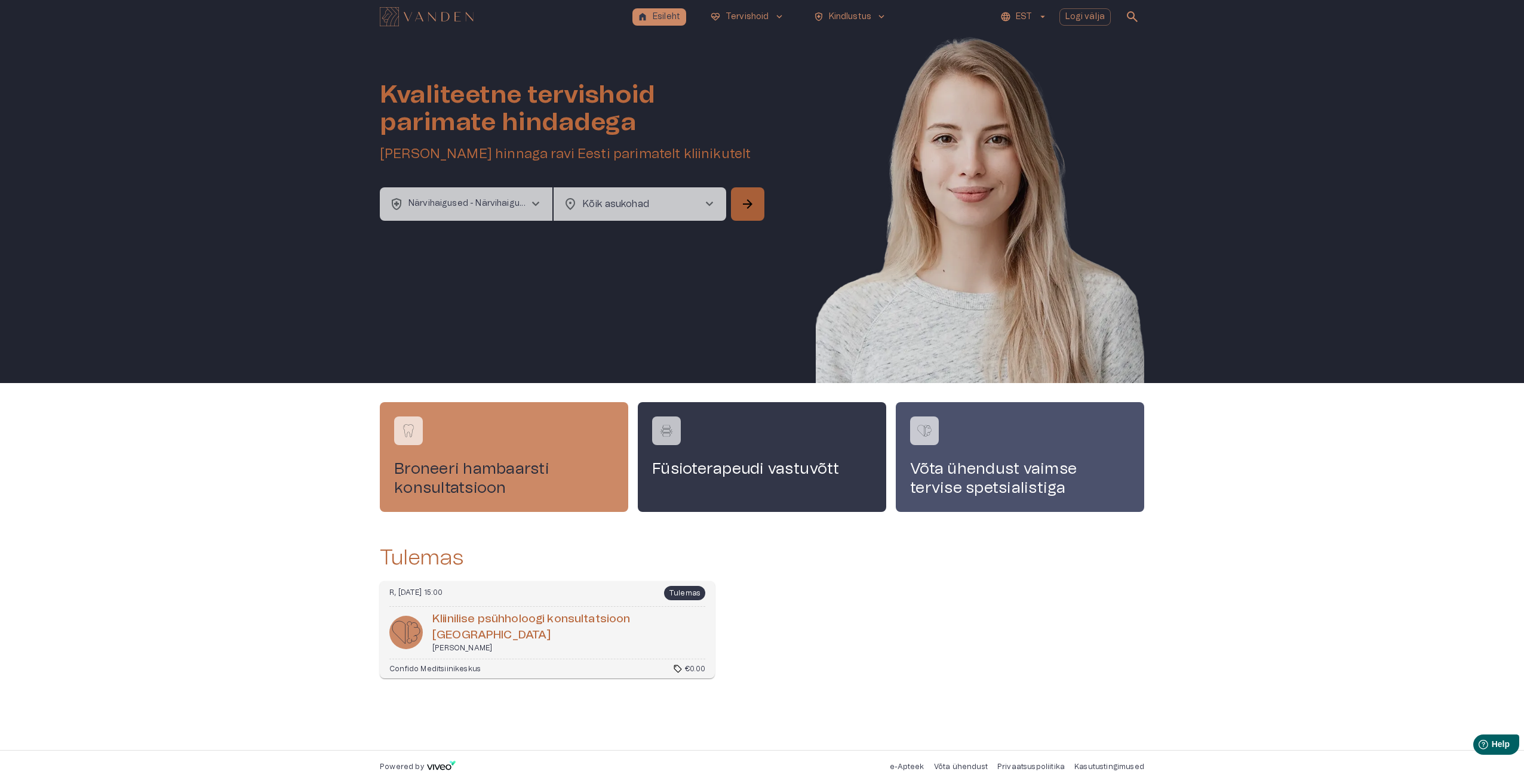
click at [748, 200] on span "arrow_forward" at bounding box center [748, 204] width 15 height 15
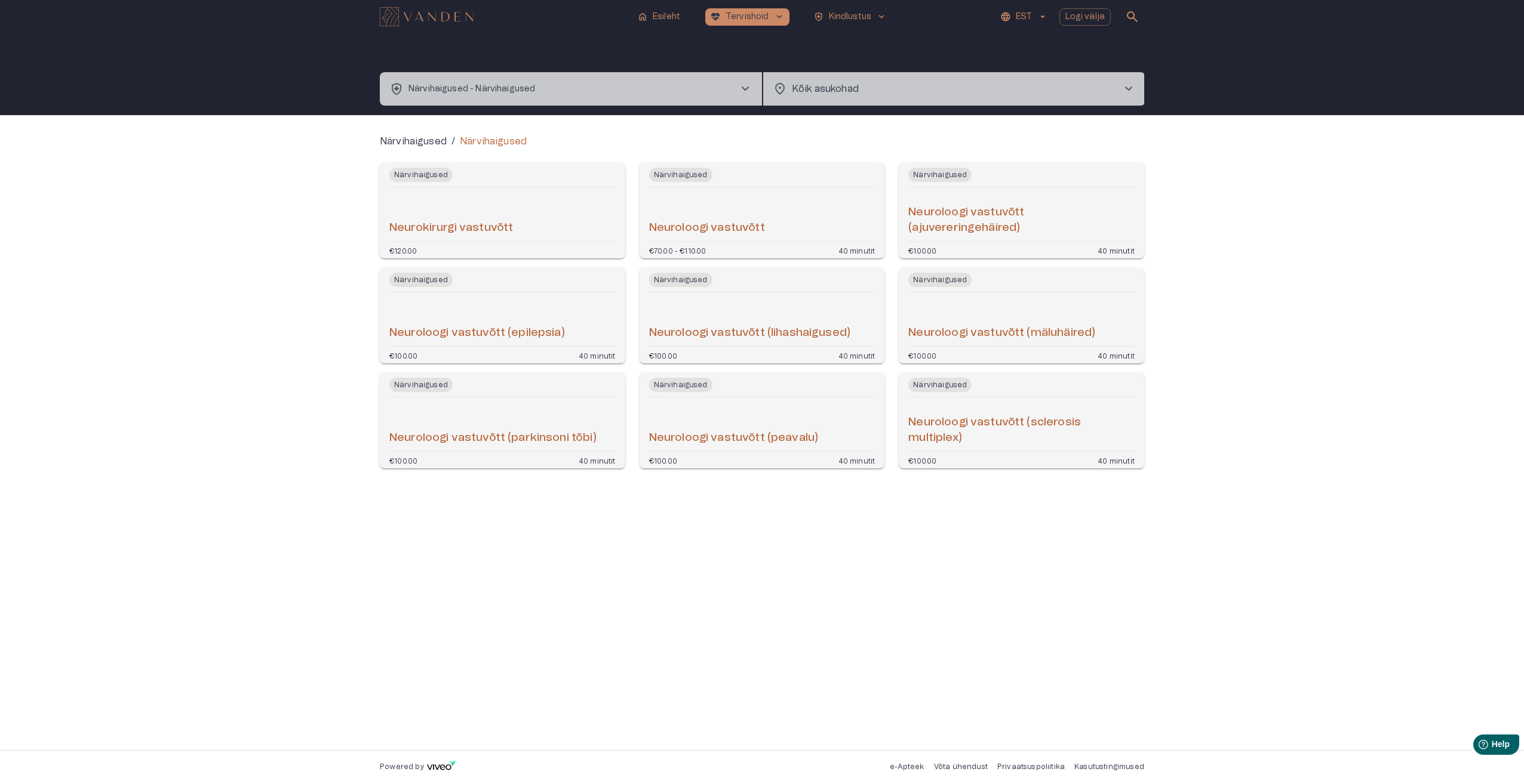
click at [939, 437] on h6 "Neuroloogi vastuvõtt (sclerosis multiplex)" at bounding box center [1022, 430] width 226 height 32
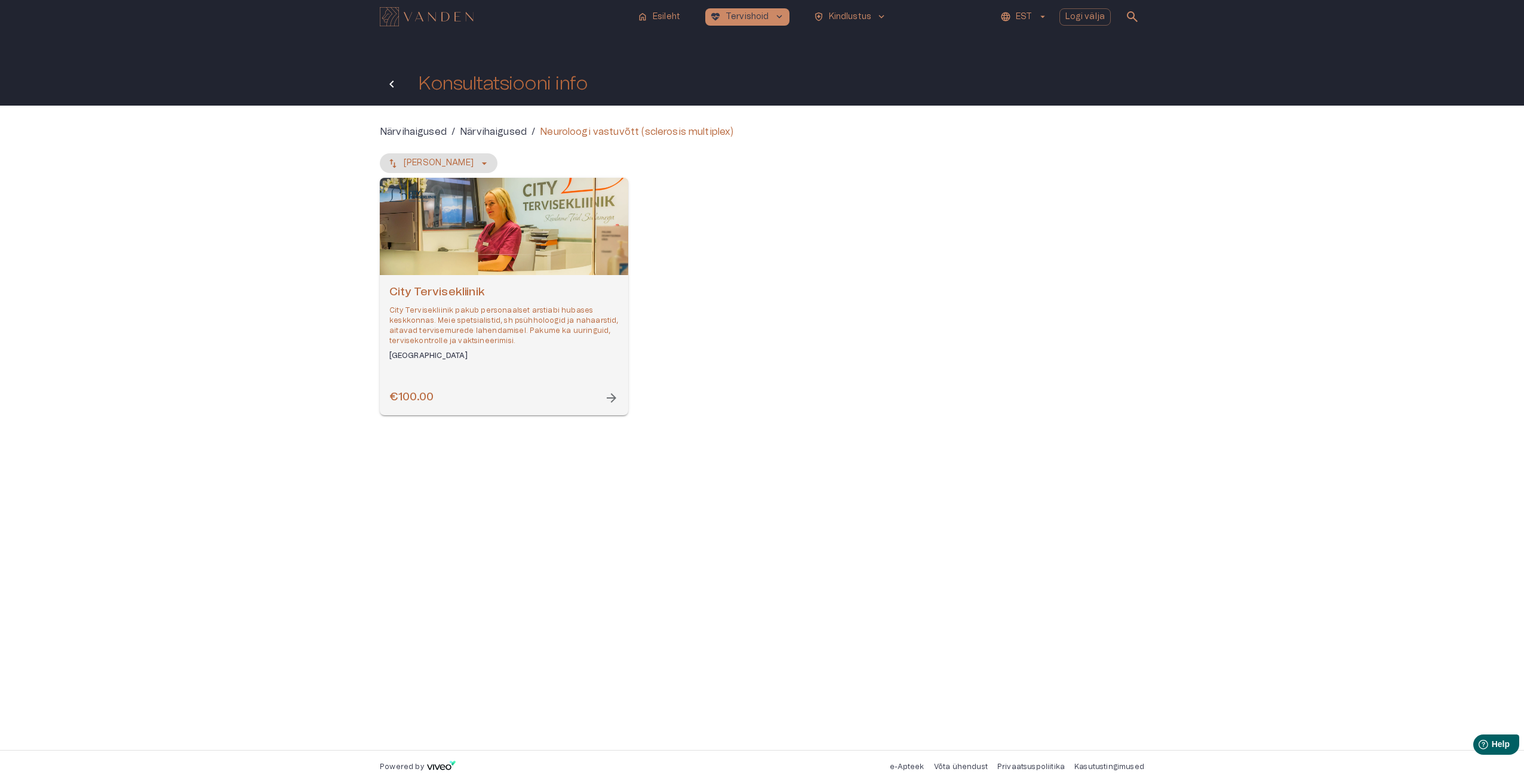
click at [393, 86] on icon "Tagasi" at bounding box center [392, 84] width 15 height 15
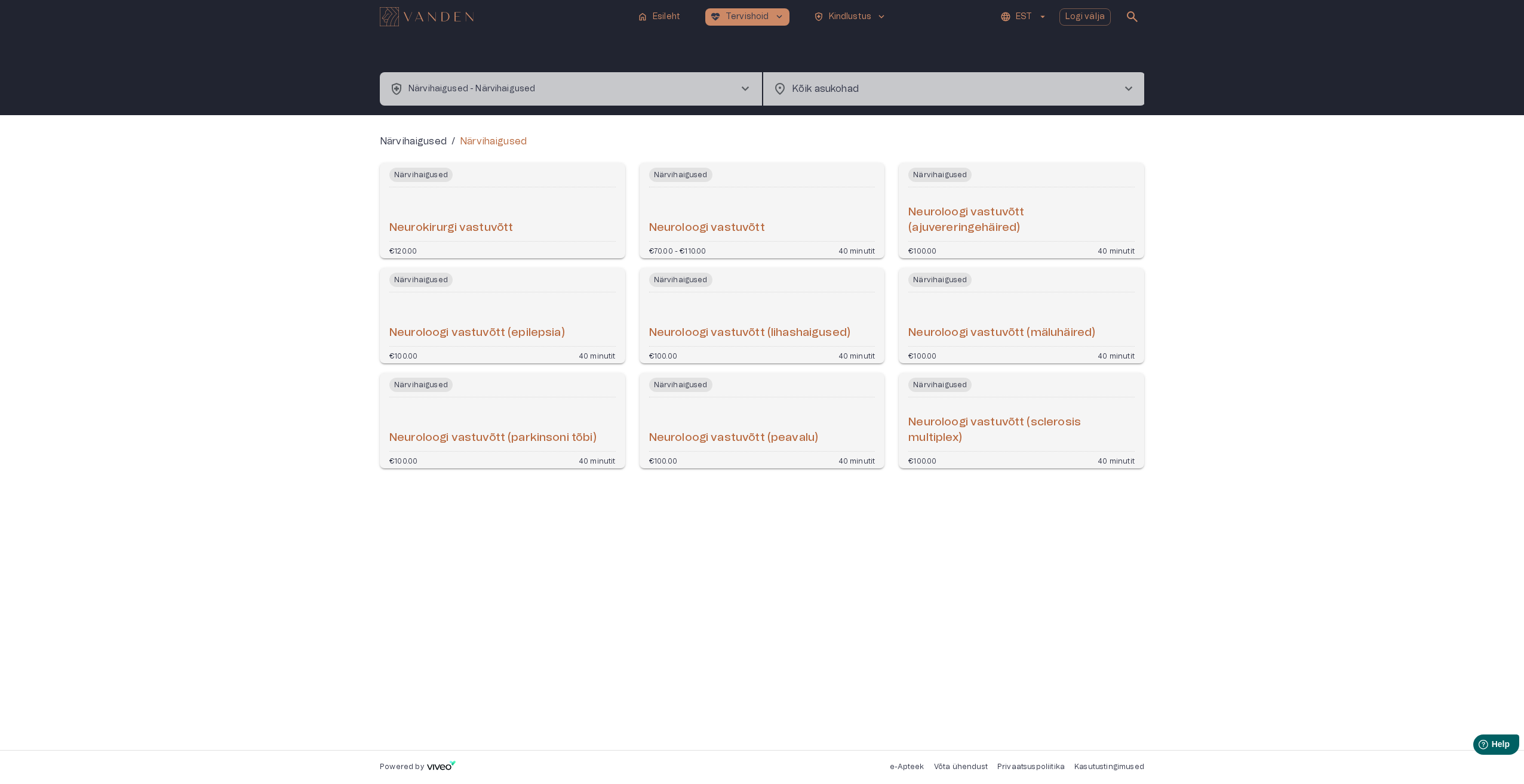
click at [471, 93] on p "Närvihaigused - Närvihaigused" at bounding box center [471, 89] width 127 height 13
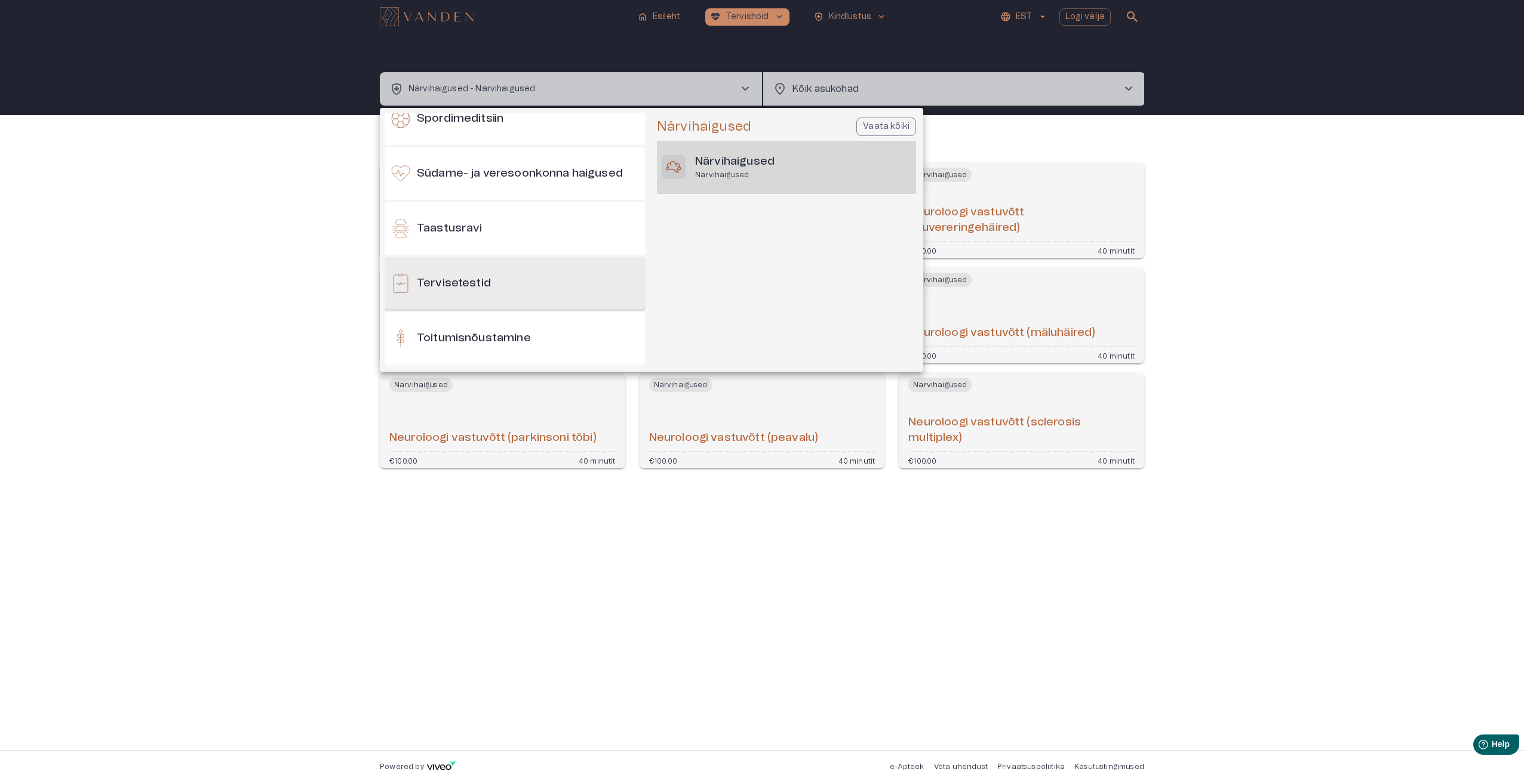
scroll to position [1091, 0]
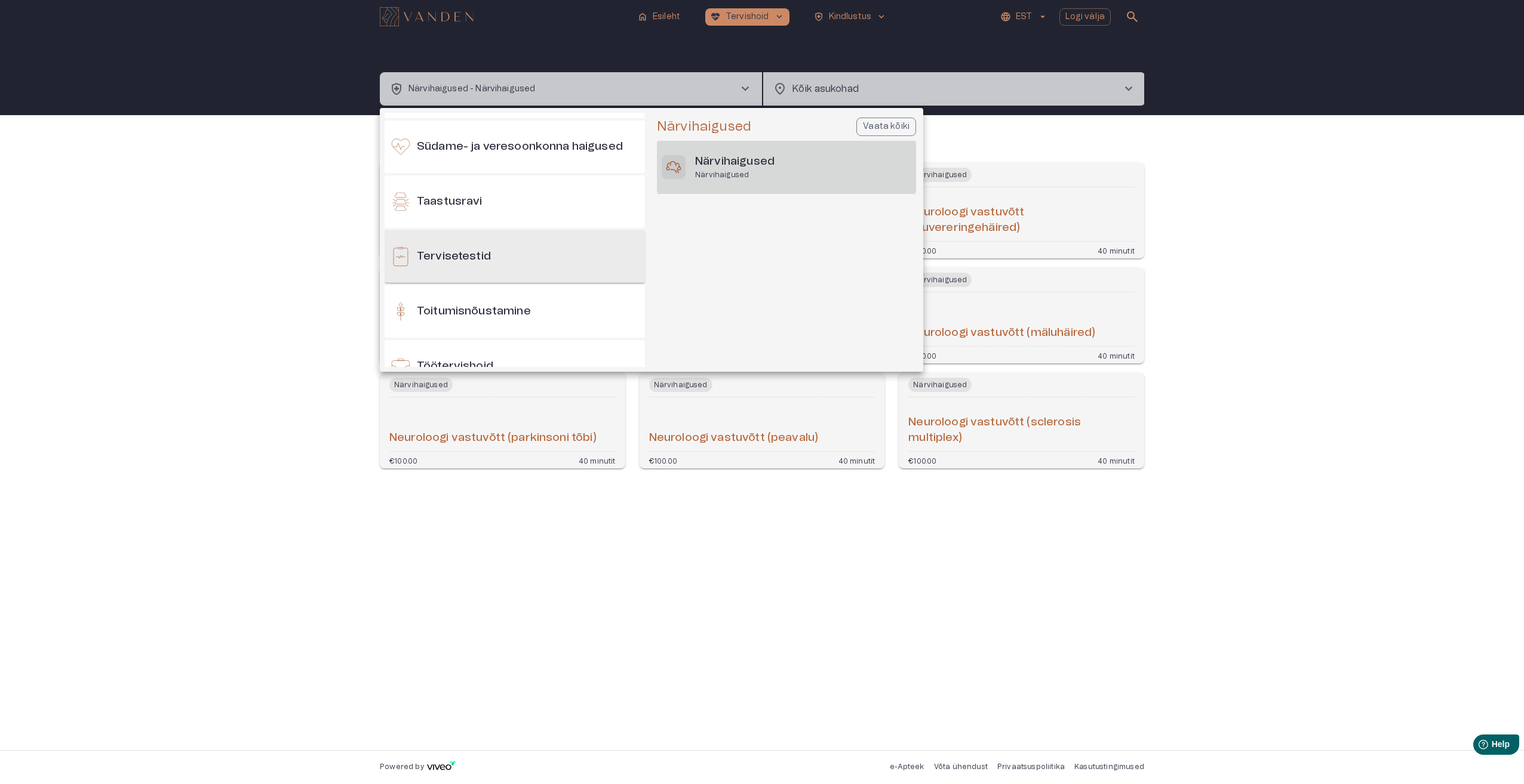
click at [479, 251] on h6 "Tervisetestid" at bounding box center [453, 257] width 74 height 16
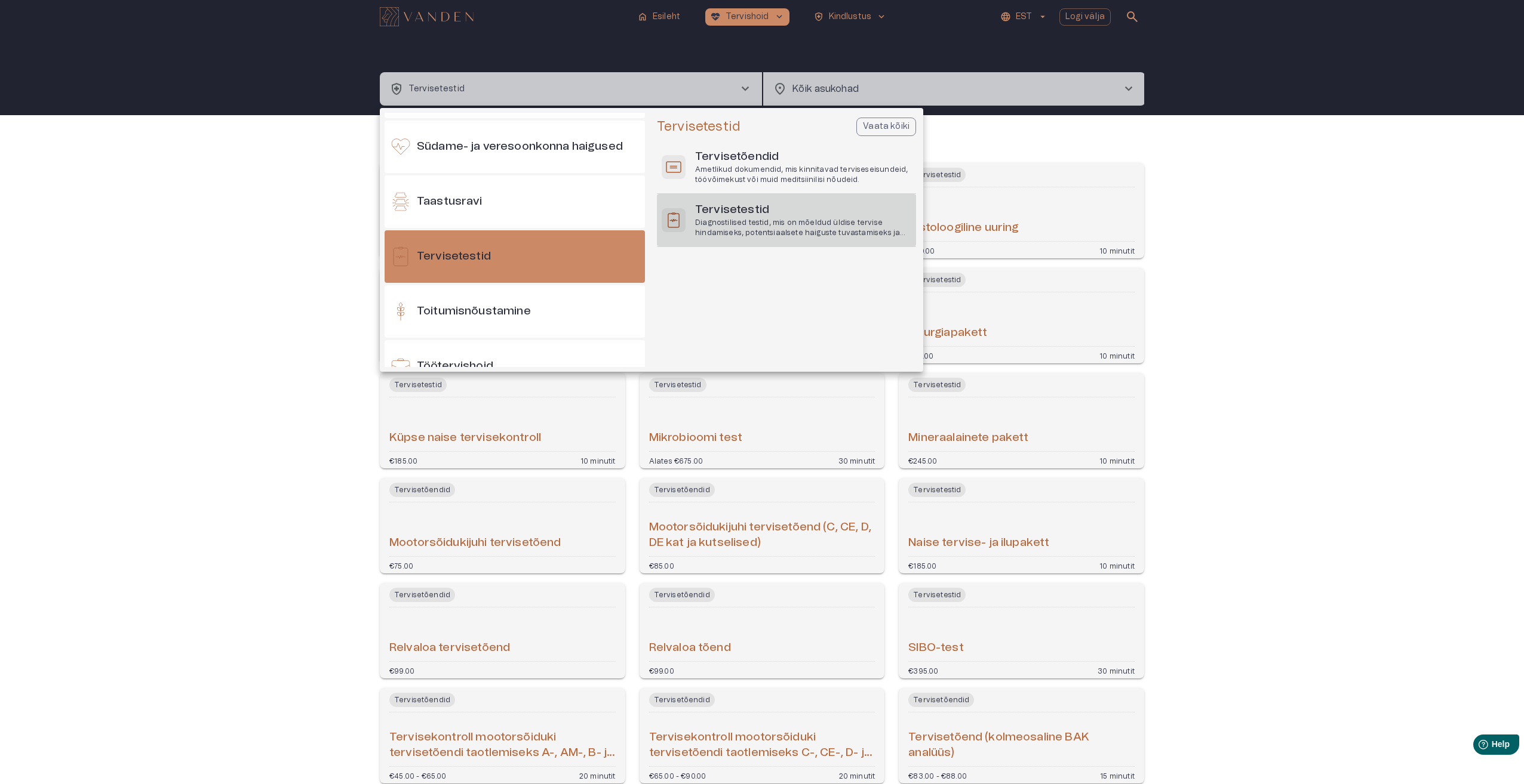
click at [744, 205] on h6 "Tervisetestid" at bounding box center [803, 211] width 216 height 16
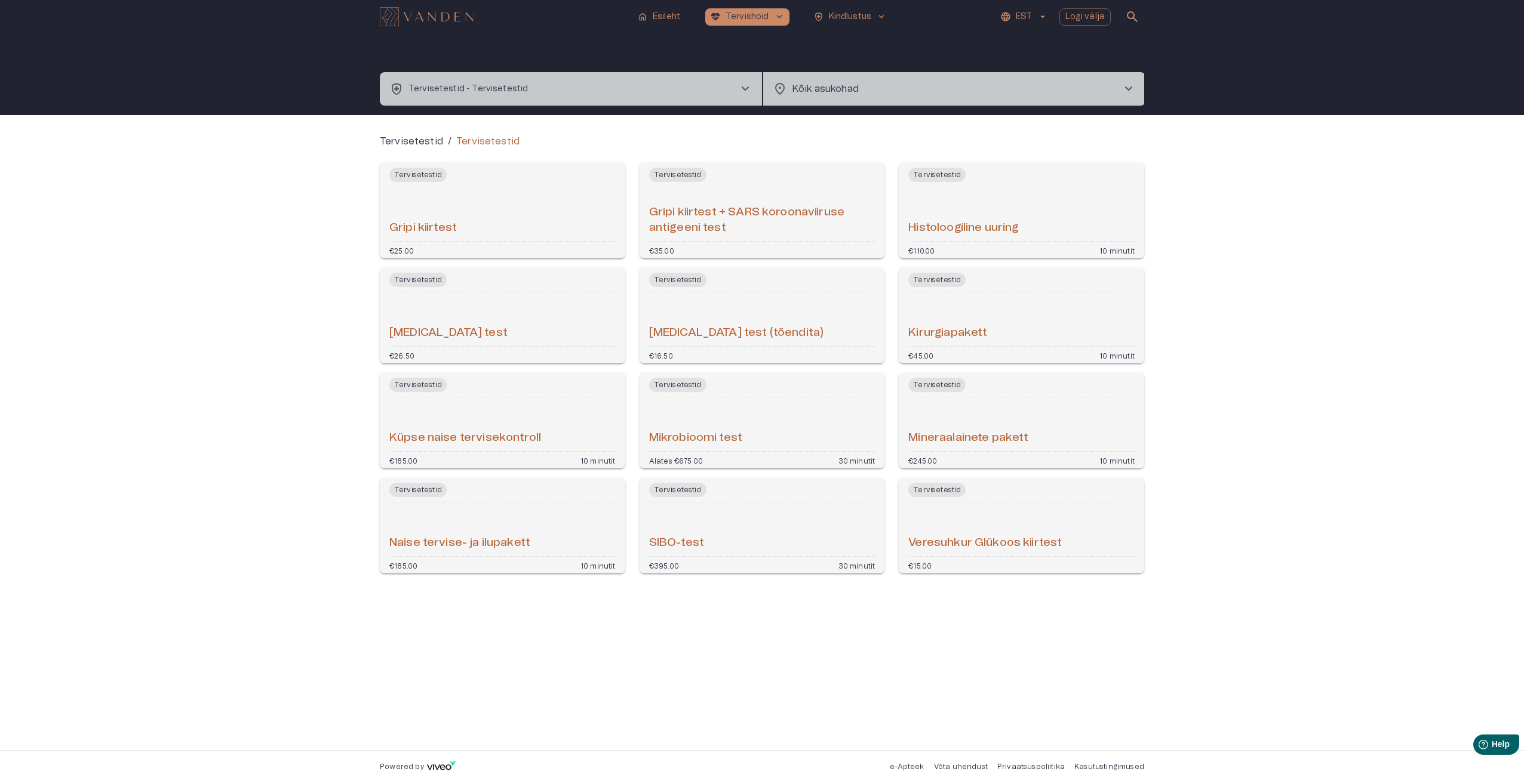
click at [1374, 241] on div "Tervisetestid / Tervisetestid Tervisetestid Gripi kiirtest €25.00 Tervisetestid…" at bounding box center [762, 433] width 1524 height 635
drag, startPoint x: 360, startPoint y: 432, endPoint x: 556, endPoint y: 439, distance: 196.1
click at [556, 439] on div "Tervisetestid / Tervisetestid Tervisetestid Gripi kiirtest €25.00 Tervisetestid…" at bounding box center [762, 433] width 1524 height 635
copy h6 "Küpse naise tervisekontroll"
click at [323, 387] on div "Tervisetestid / Tervisetestid Tervisetestid Gripi kiirtest €25.00 Tervisetestid…" at bounding box center [762, 433] width 1524 height 635
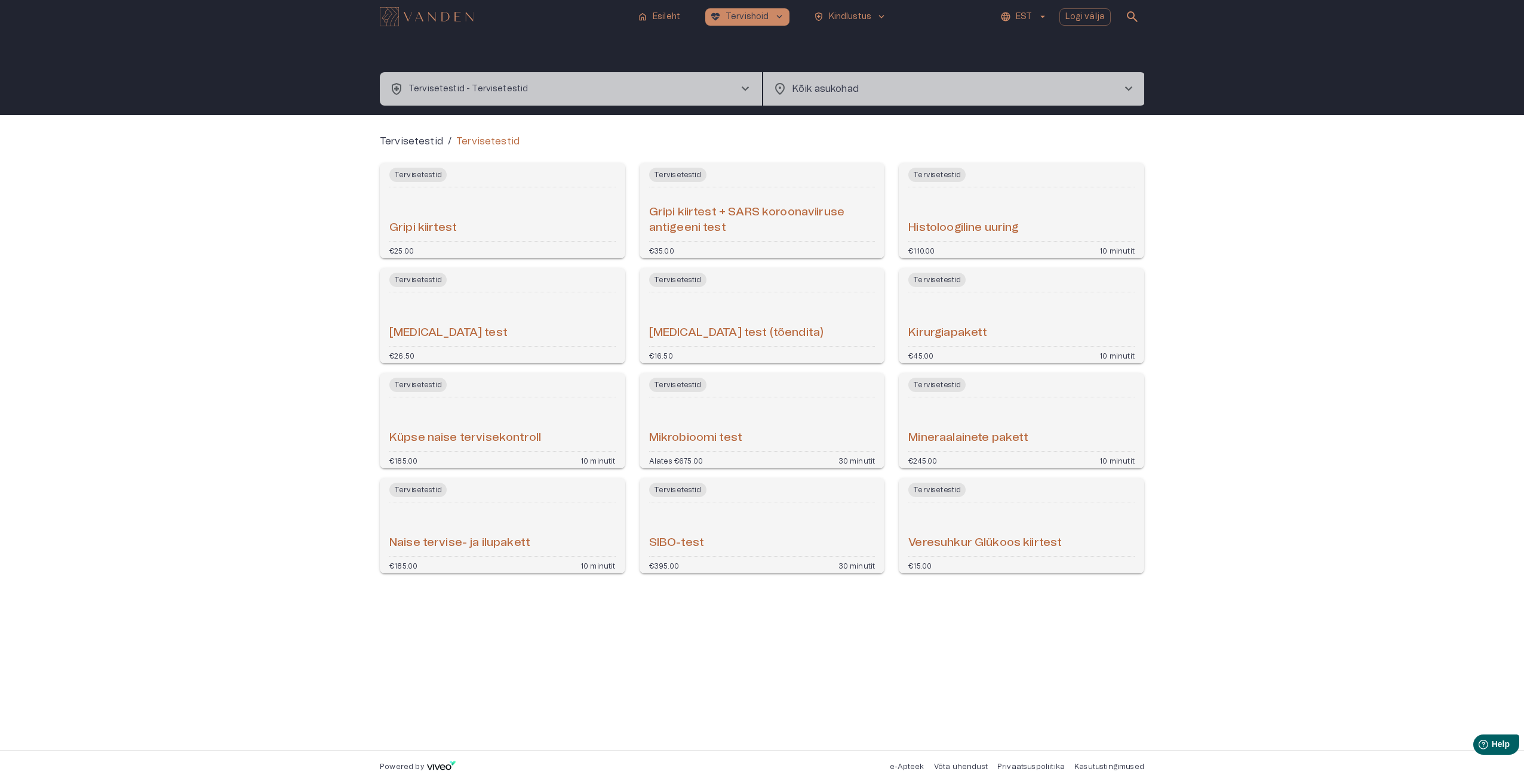
click at [298, 588] on div "Tervisetestid / Tervisetestid Tervisetestid Gripi kiirtest €25.00 Tervisetestid…" at bounding box center [762, 433] width 1524 height 635
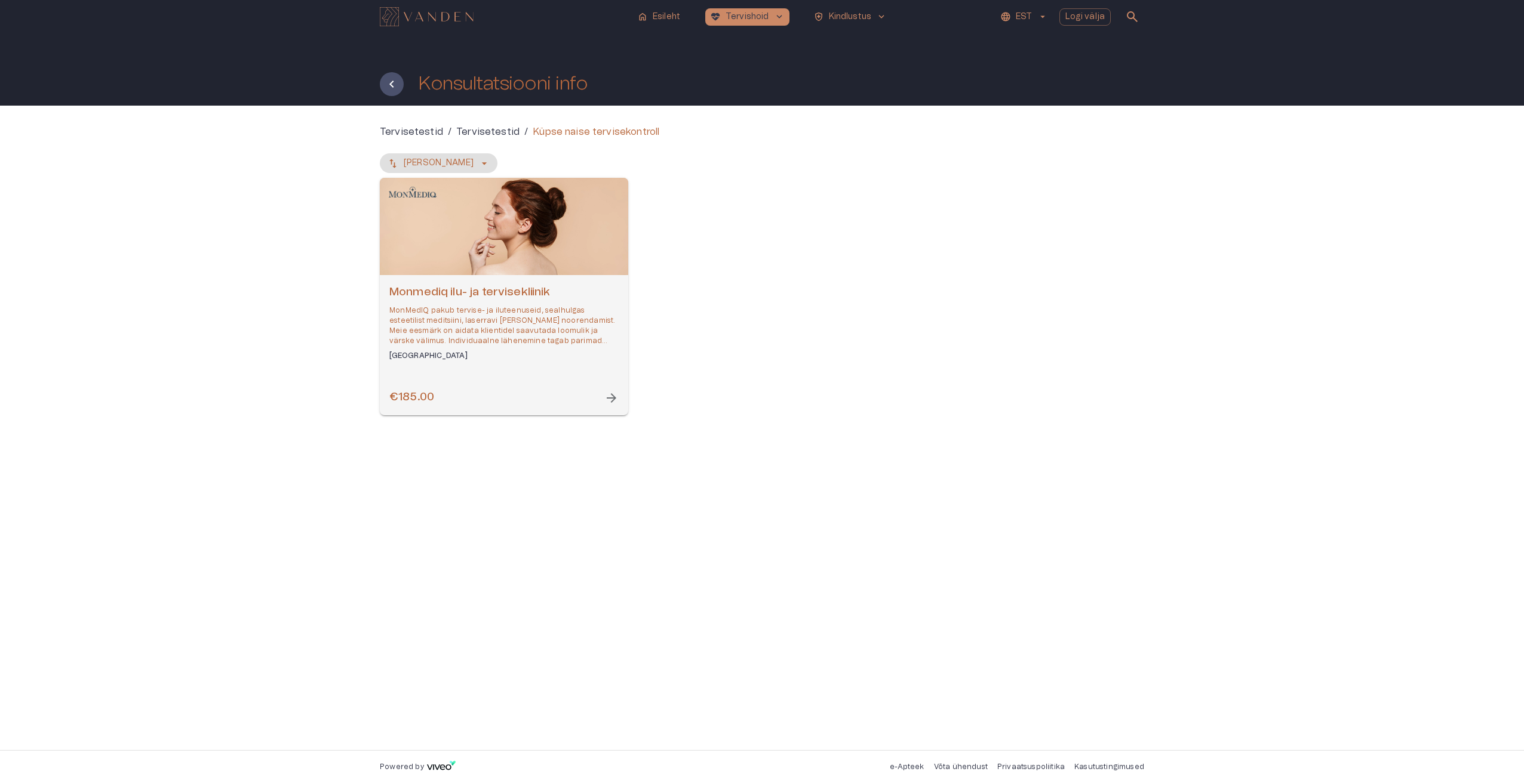
click at [418, 293] on h6 "Monmediq ilu- ja tervisekliinik" at bounding box center [503, 293] width 229 height 16
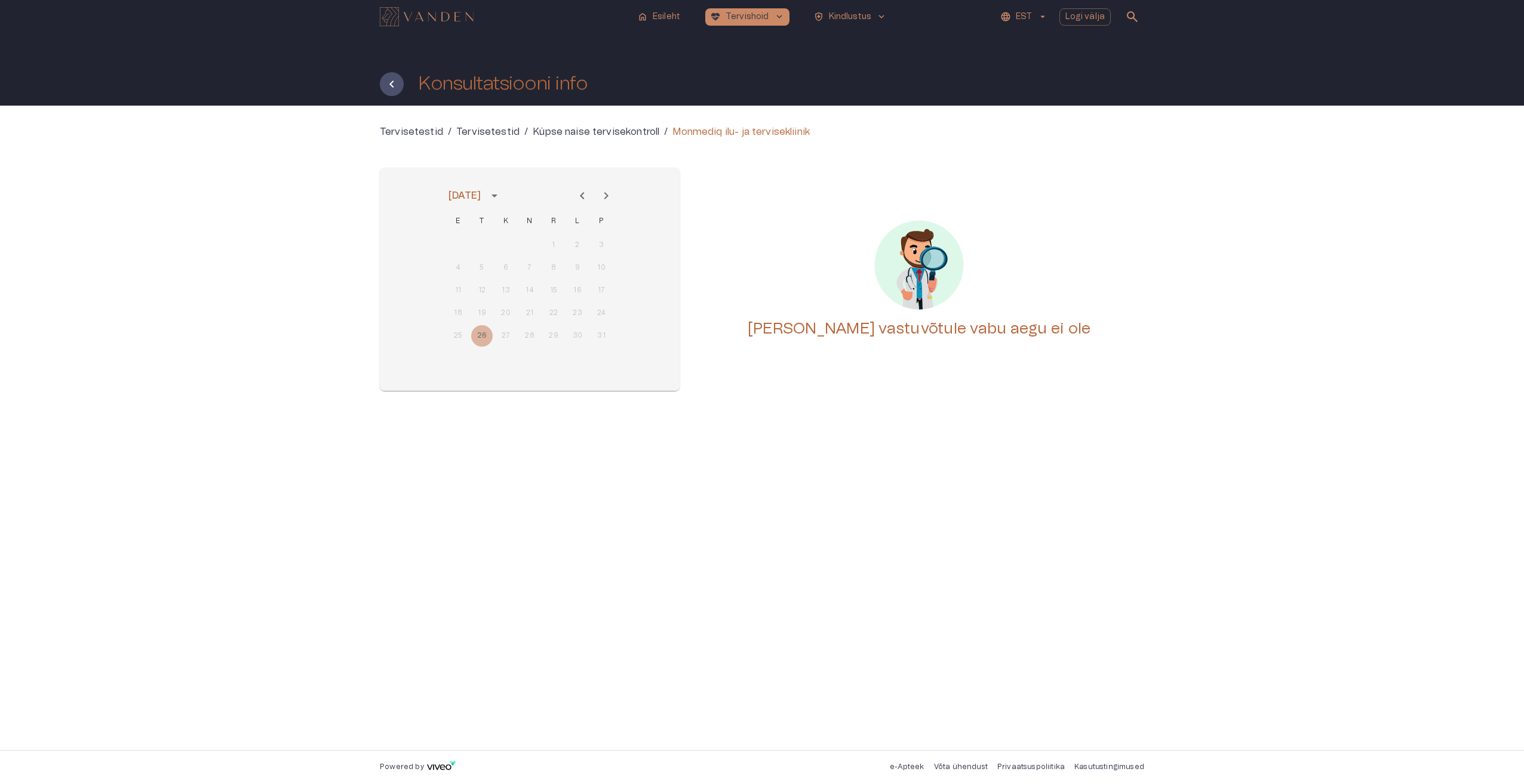
click at [609, 195] on icon "Next month" at bounding box center [606, 196] width 15 height 15
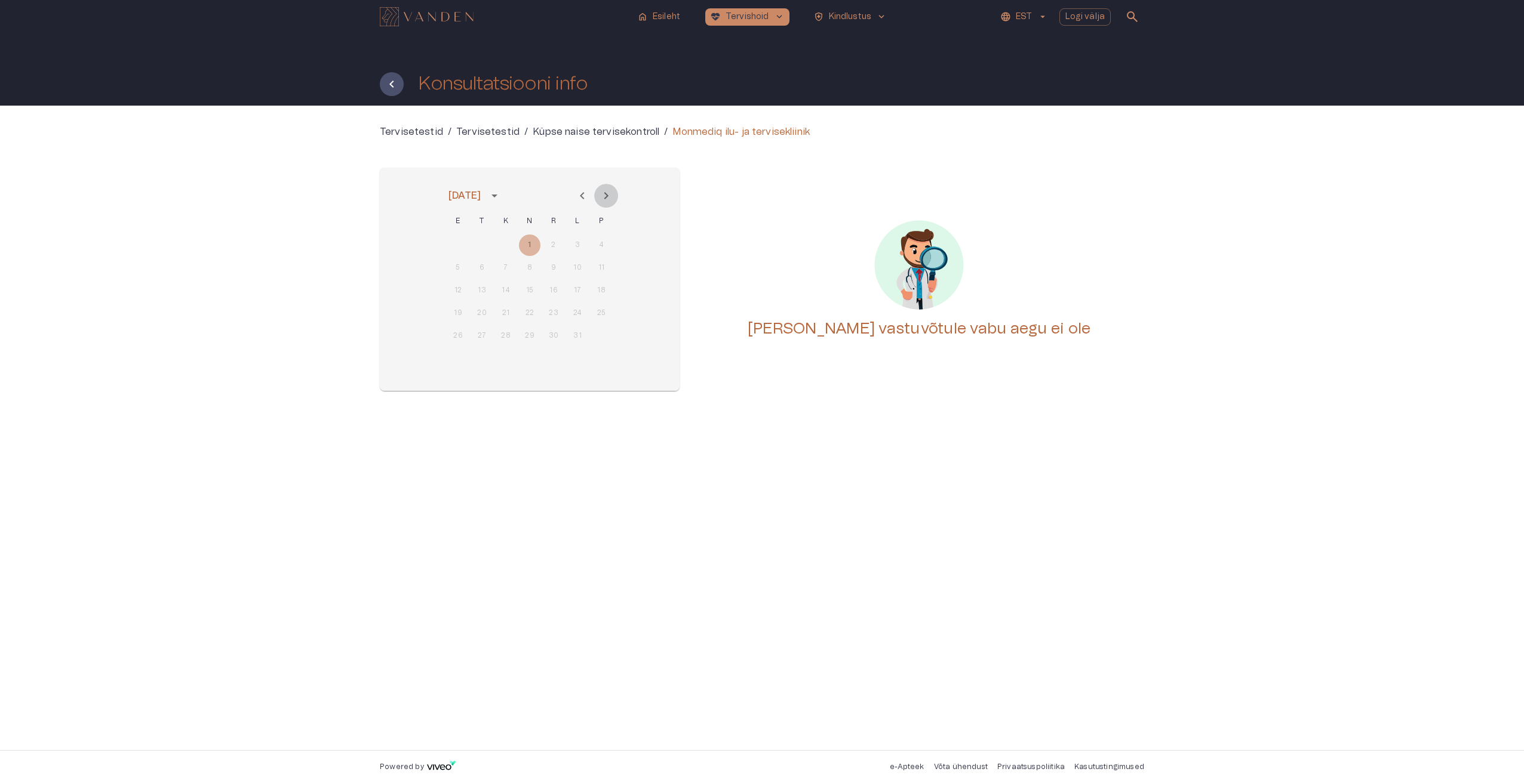
click at [609, 195] on icon "Next month" at bounding box center [606, 196] width 15 height 15
click at [608, 197] on icon "Next month" at bounding box center [606, 196] width 15 height 15
click at [607, 198] on icon "Next month" at bounding box center [606, 196] width 15 height 15
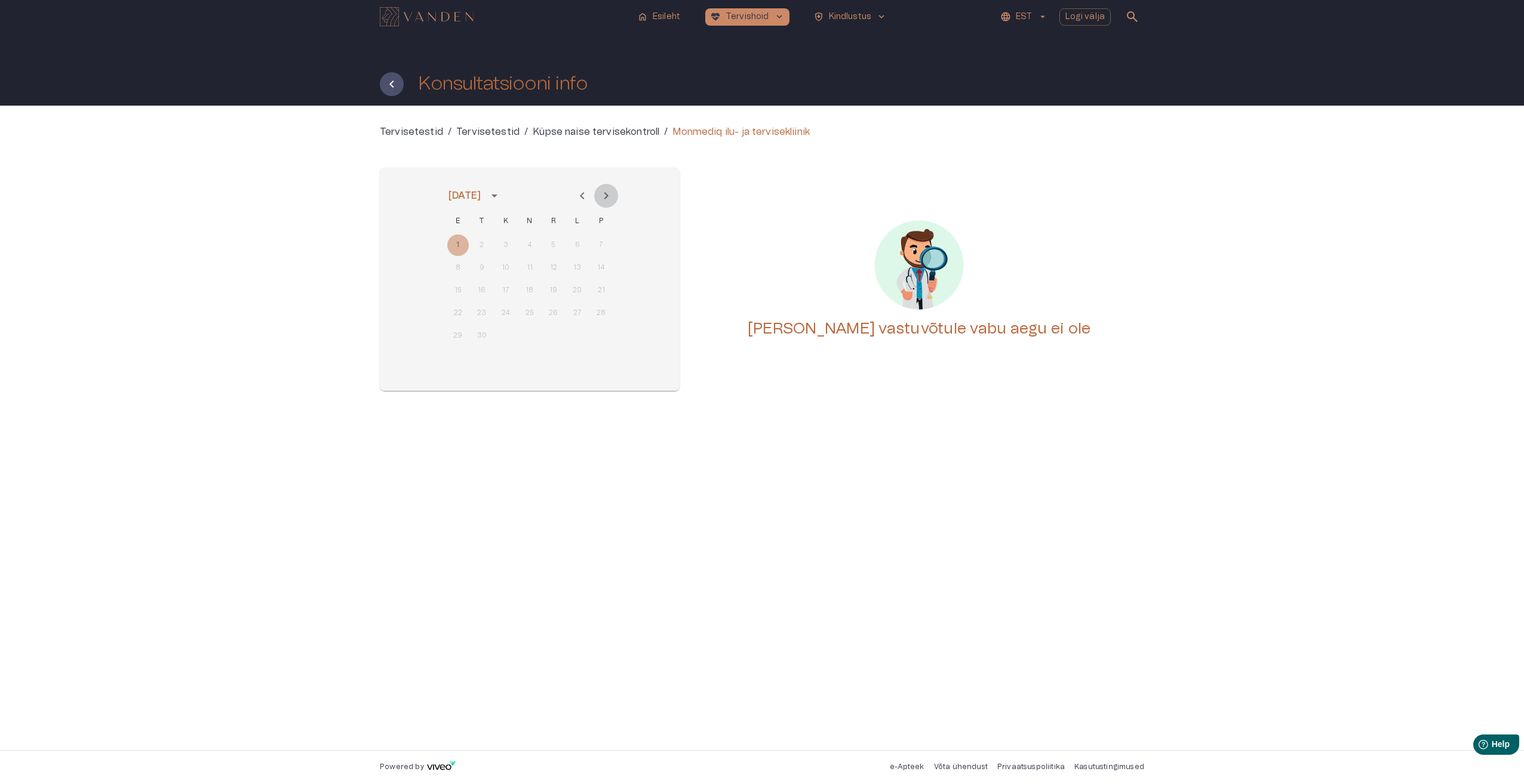
click at [607, 198] on icon "Next month" at bounding box center [606, 196] width 15 height 15
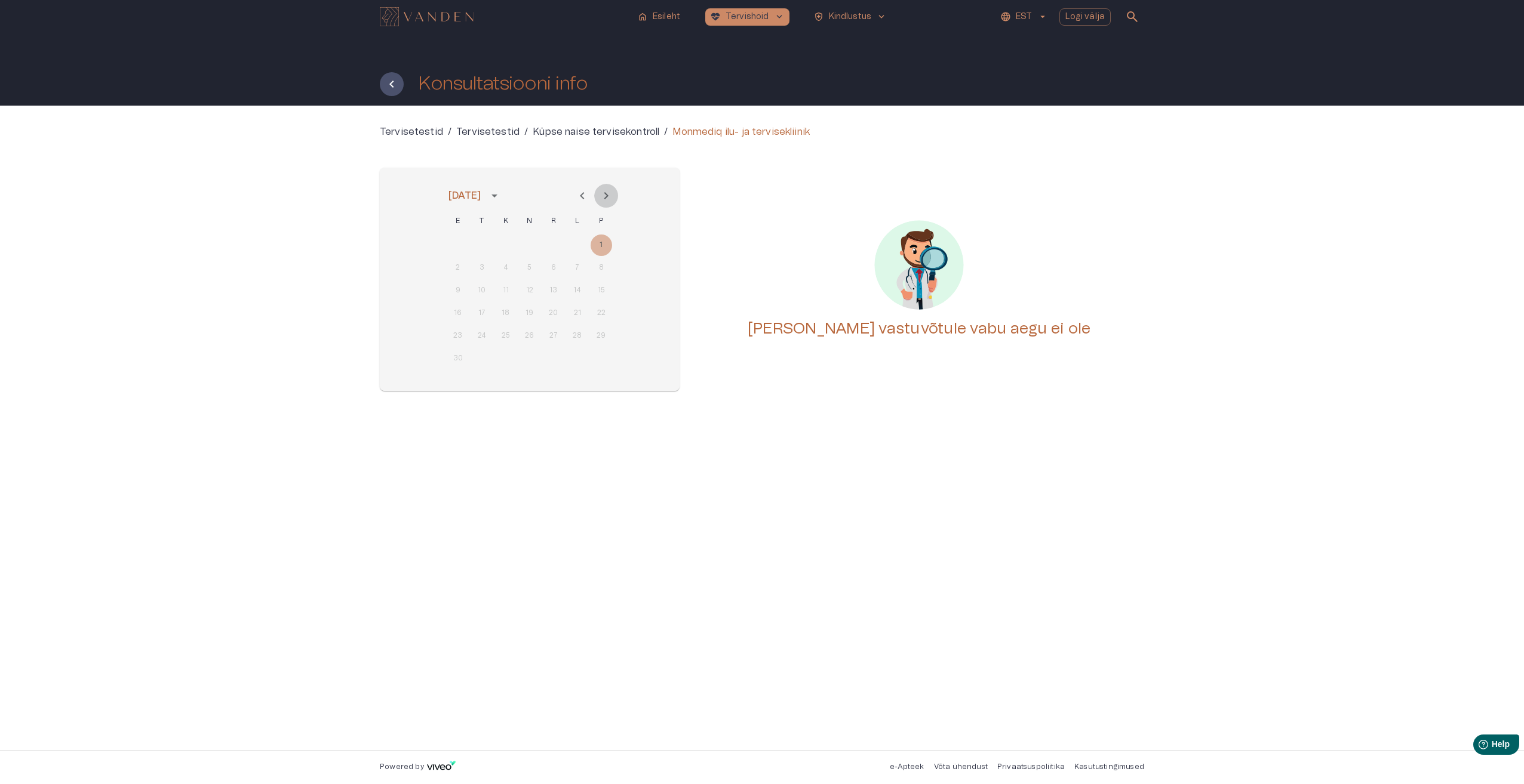
click at [607, 198] on icon "Next month" at bounding box center [606, 196] width 15 height 15
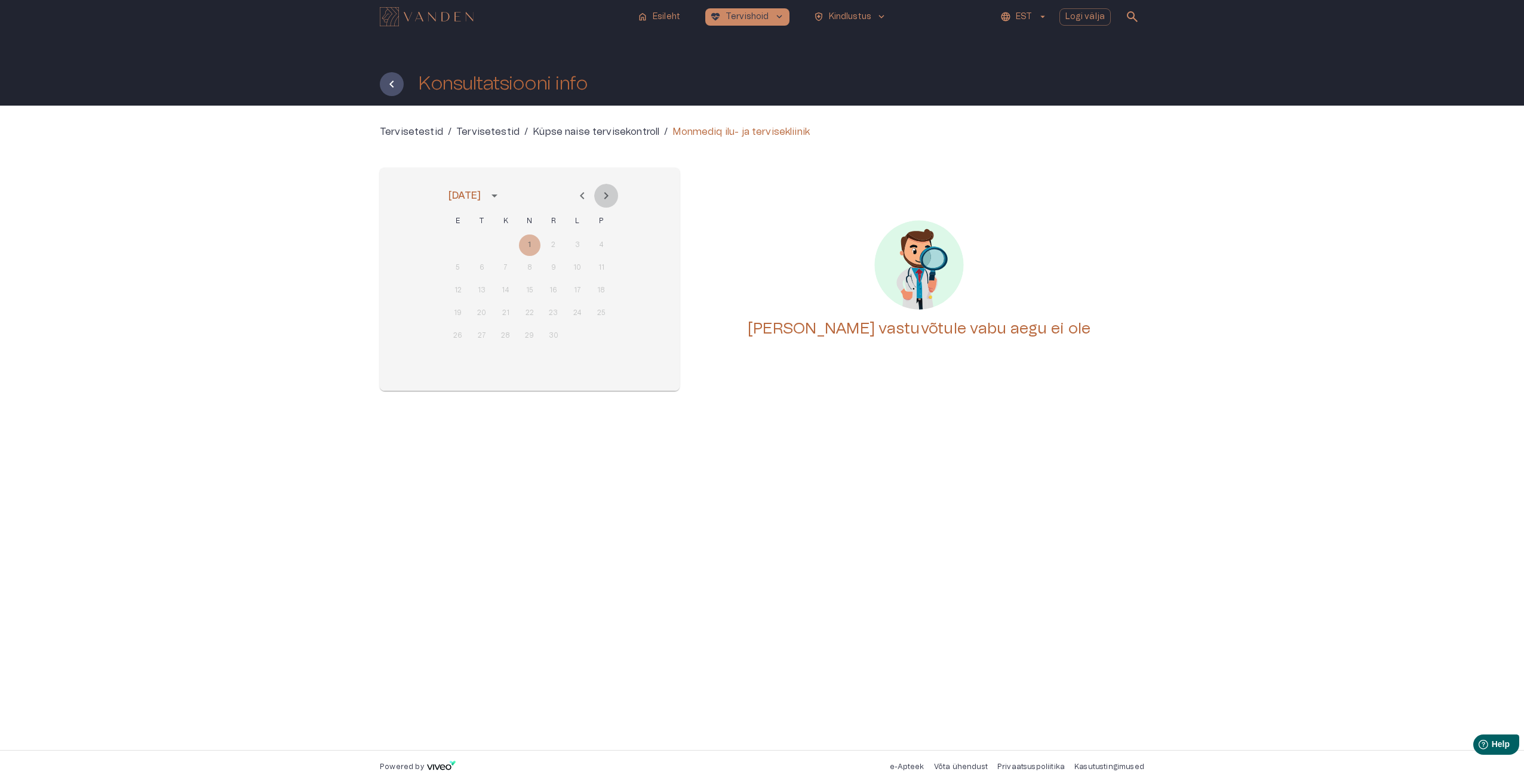
click at [606, 199] on icon "Next month" at bounding box center [606, 196] width 15 height 15
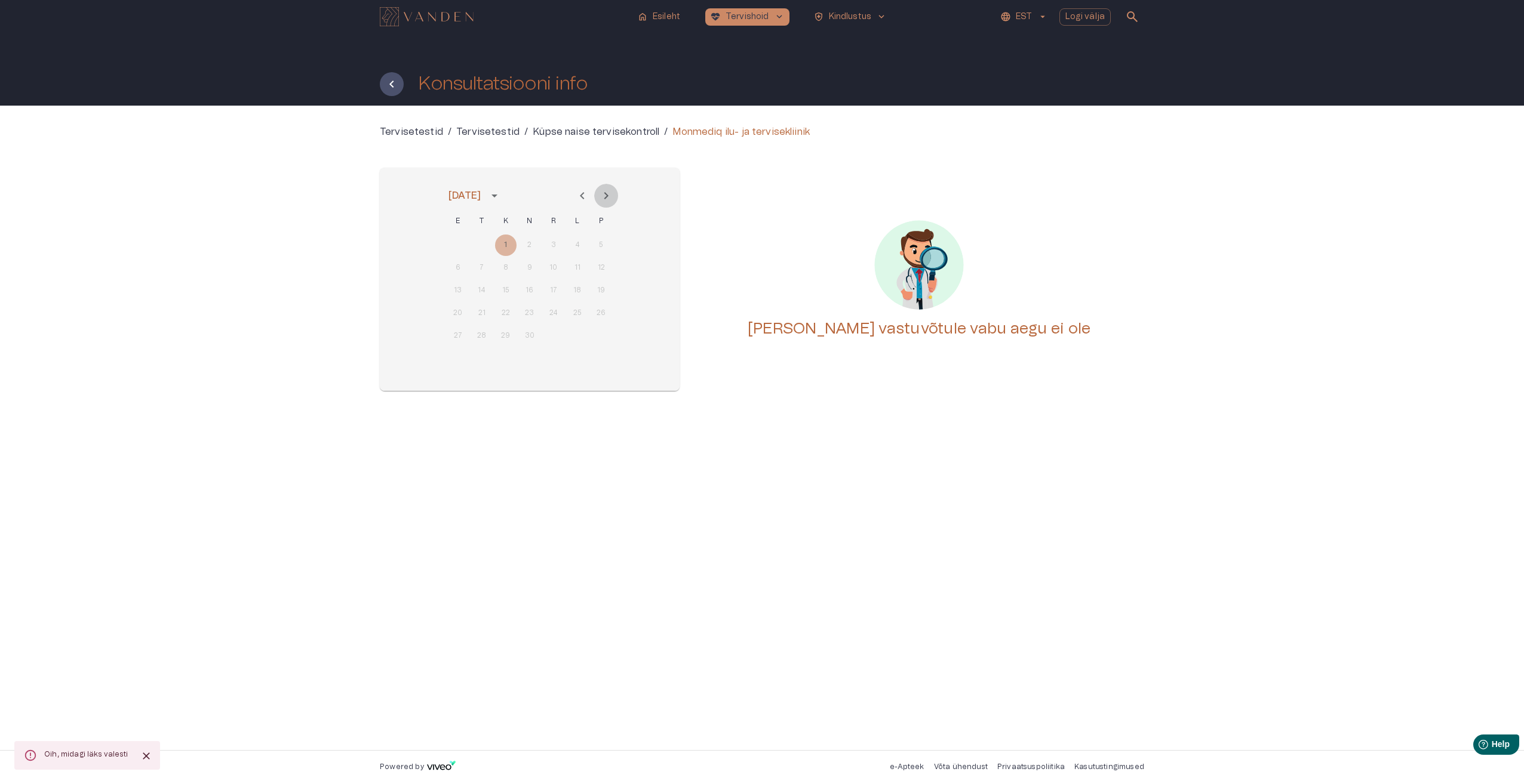
click at [606, 199] on icon "Next month" at bounding box center [606, 196] width 15 height 15
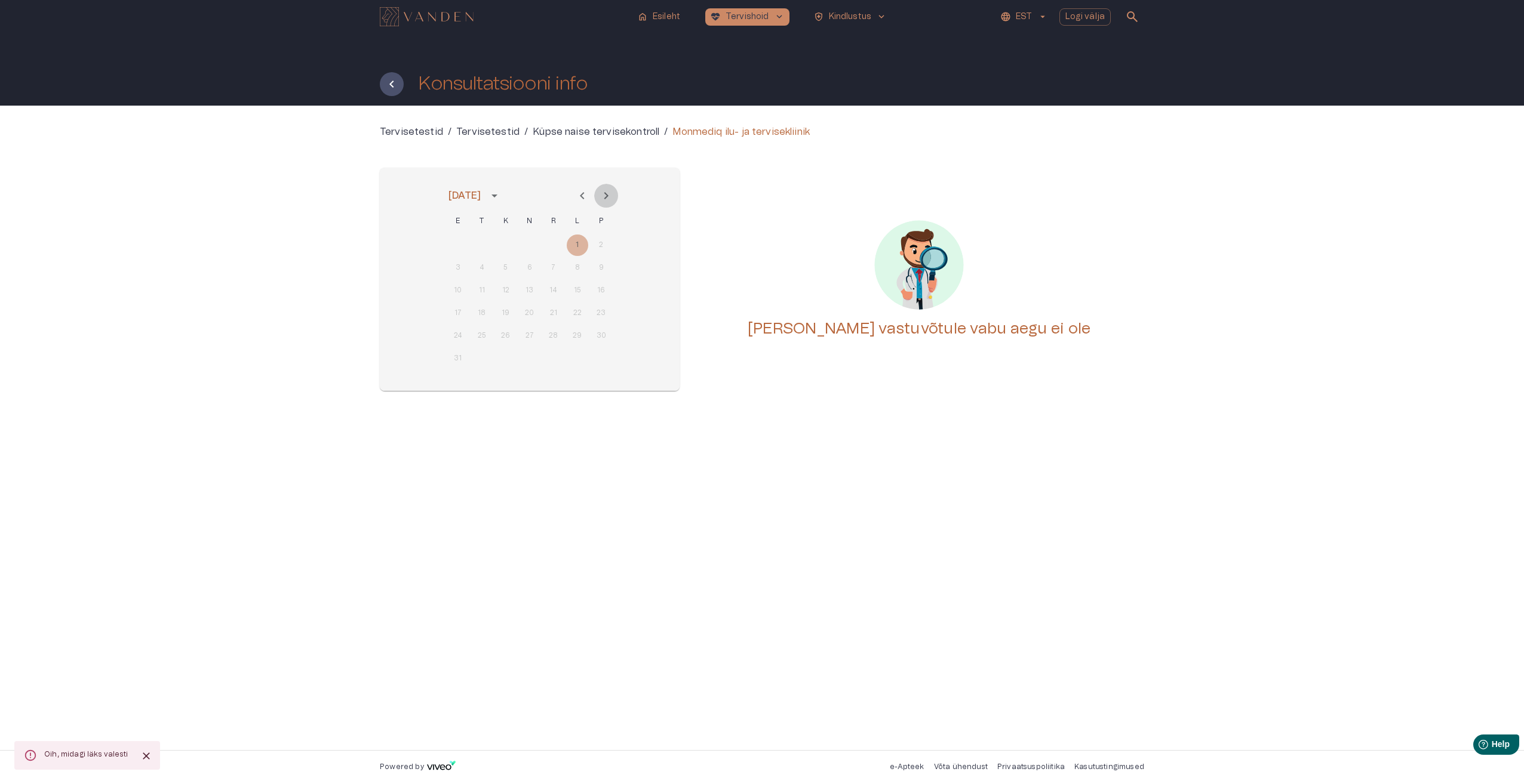
click at [606, 199] on icon "Next month" at bounding box center [606, 196] width 15 height 15
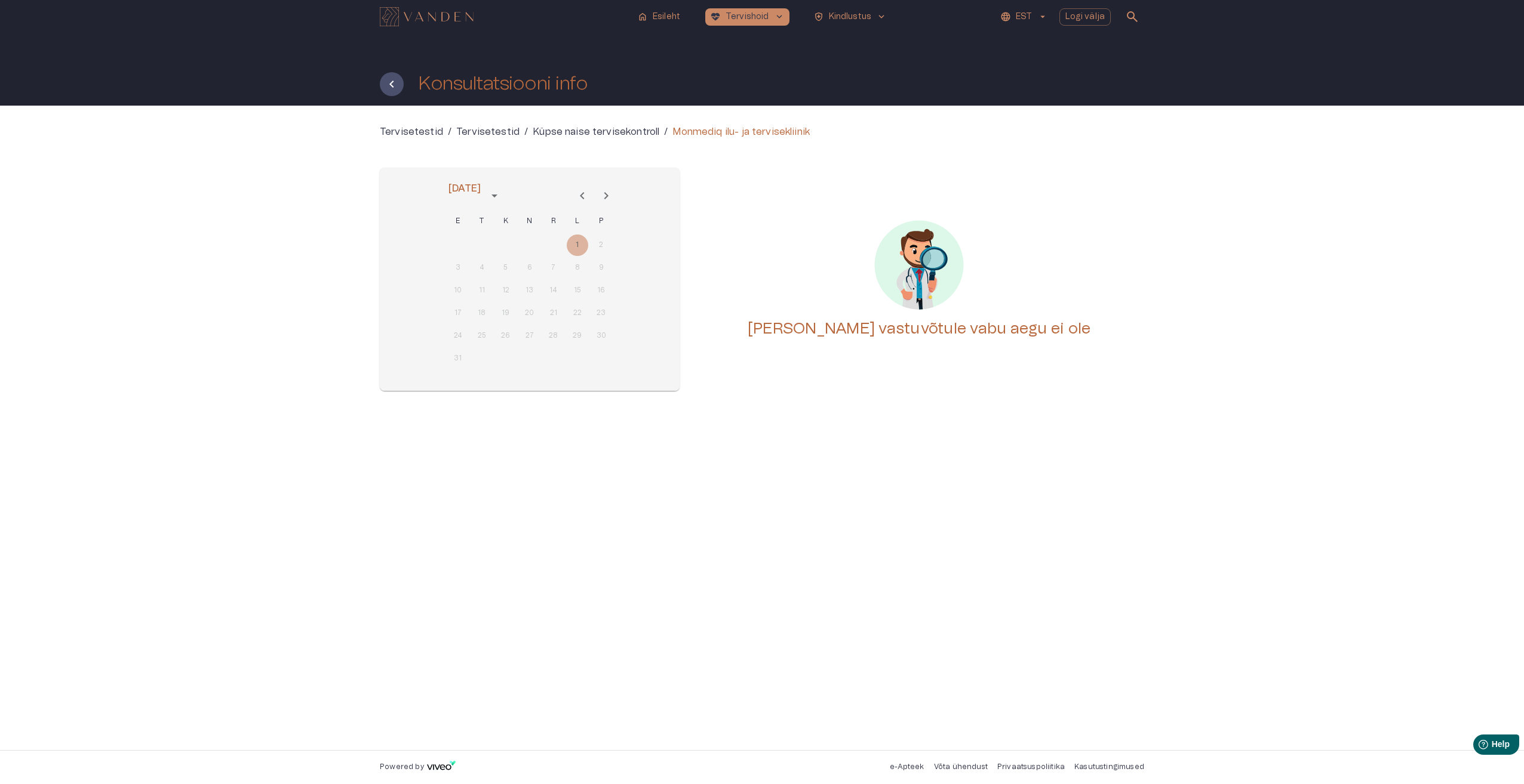
click at [606, 199] on icon "Next month" at bounding box center [606, 196] width 15 height 15
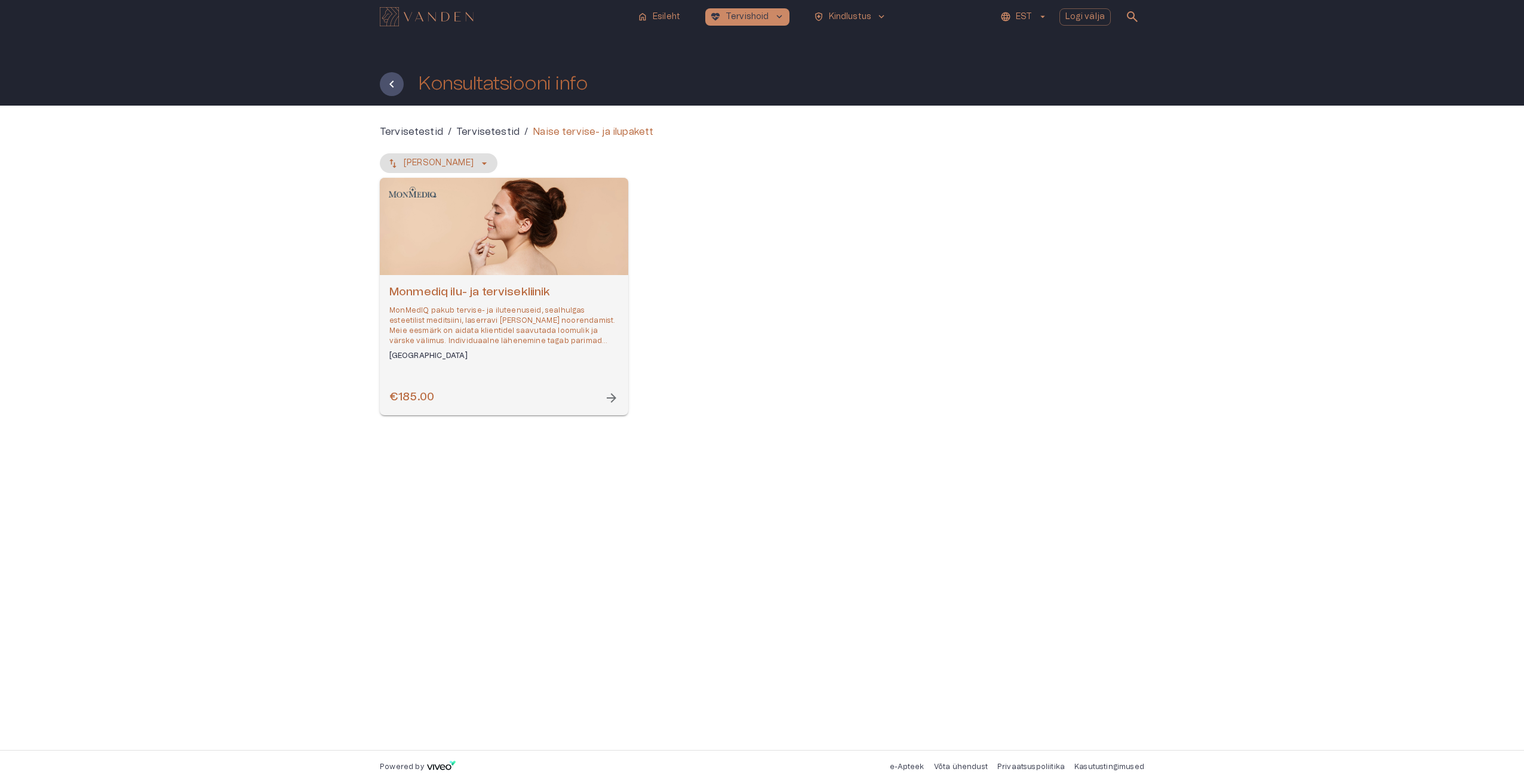
click at [441, 394] on div "€185.00 arrow_forward" at bounding box center [503, 398] width 229 height 16
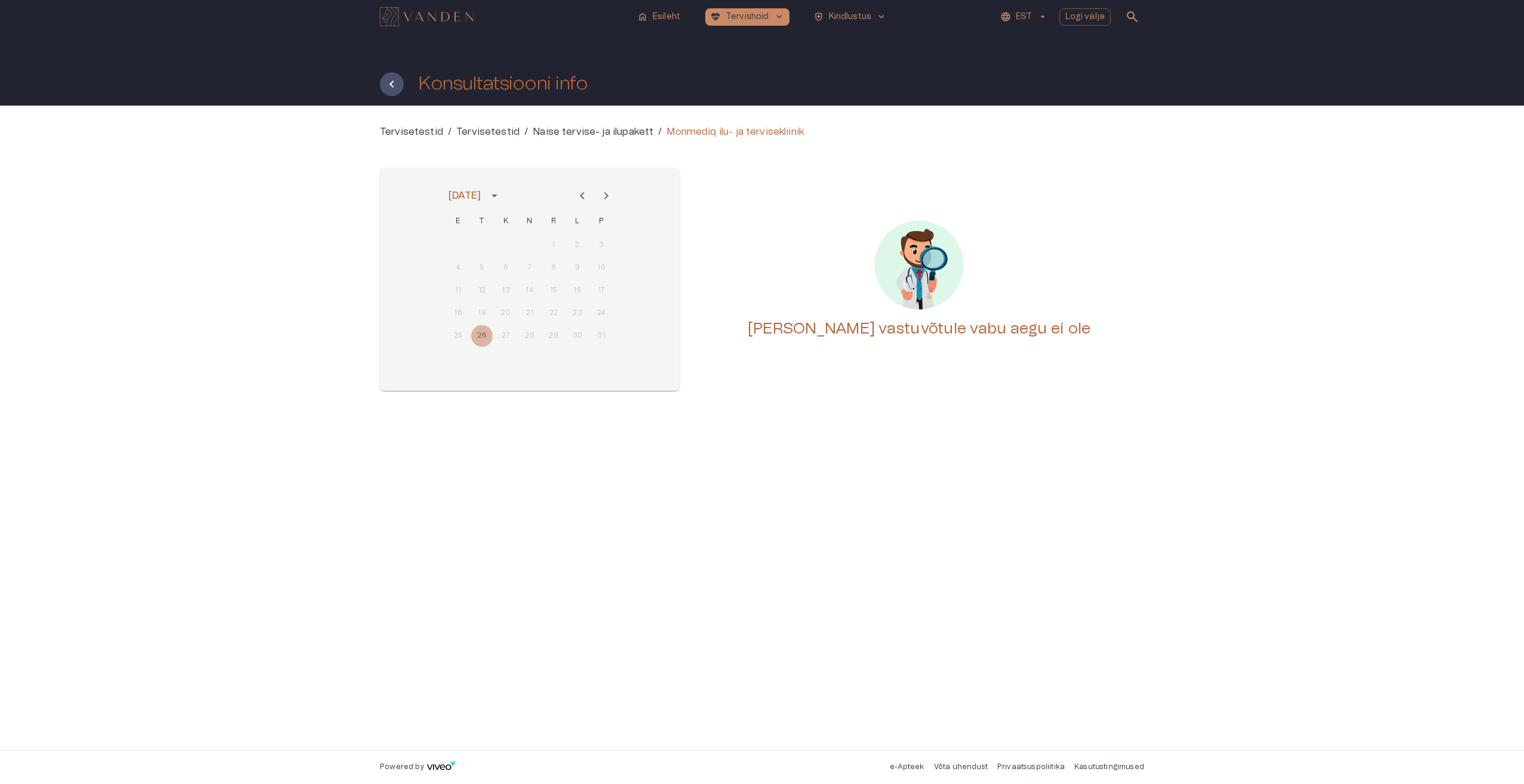
click at [604, 193] on icon "Next month" at bounding box center [606, 196] width 15 height 15
click at [604, 199] on icon "Next month" at bounding box center [606, 196] width 15 height 15
click at [604, 203] on button "Next month" at bounding box center [606, 195] width 24 height 24
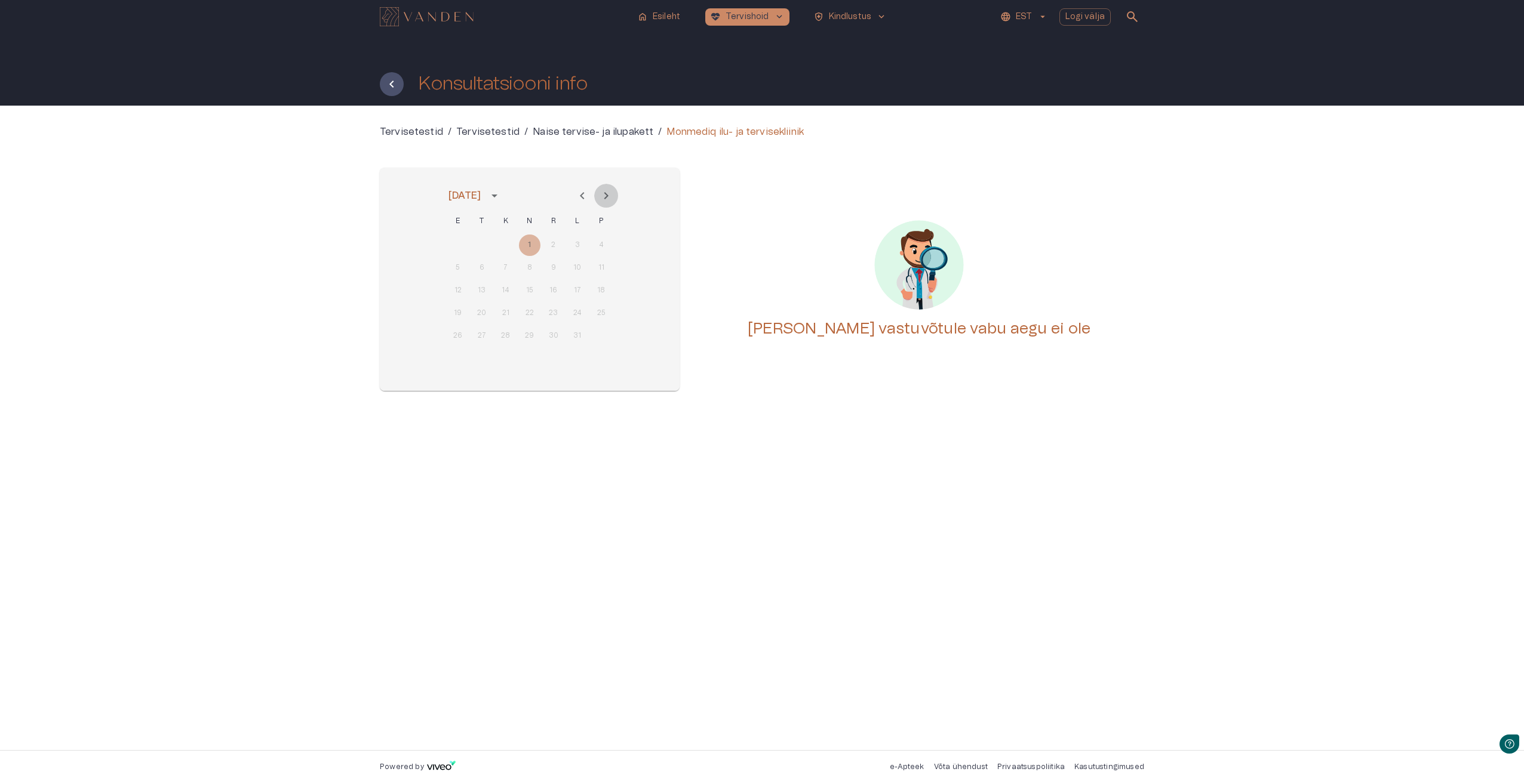
click at [604, 203] on button "Next month" at bounding box center [606, 195] width 24 height 24
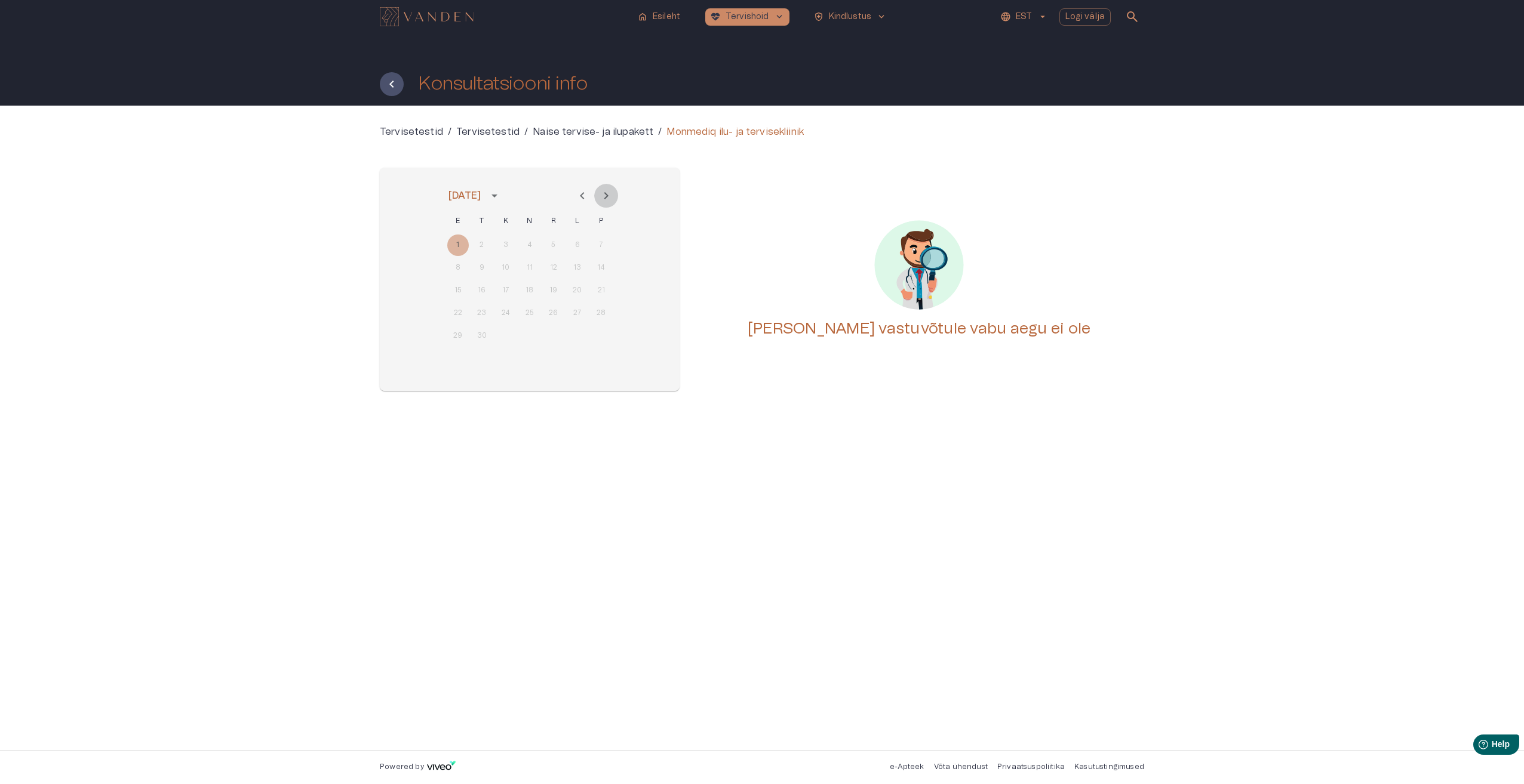
click at [604, 203] on button "Next month" at bounding box center [606, 195] width 24 height 24
click at [606, 199] on icon "Next month" at bounding box center [606, 196] width 15 height 15
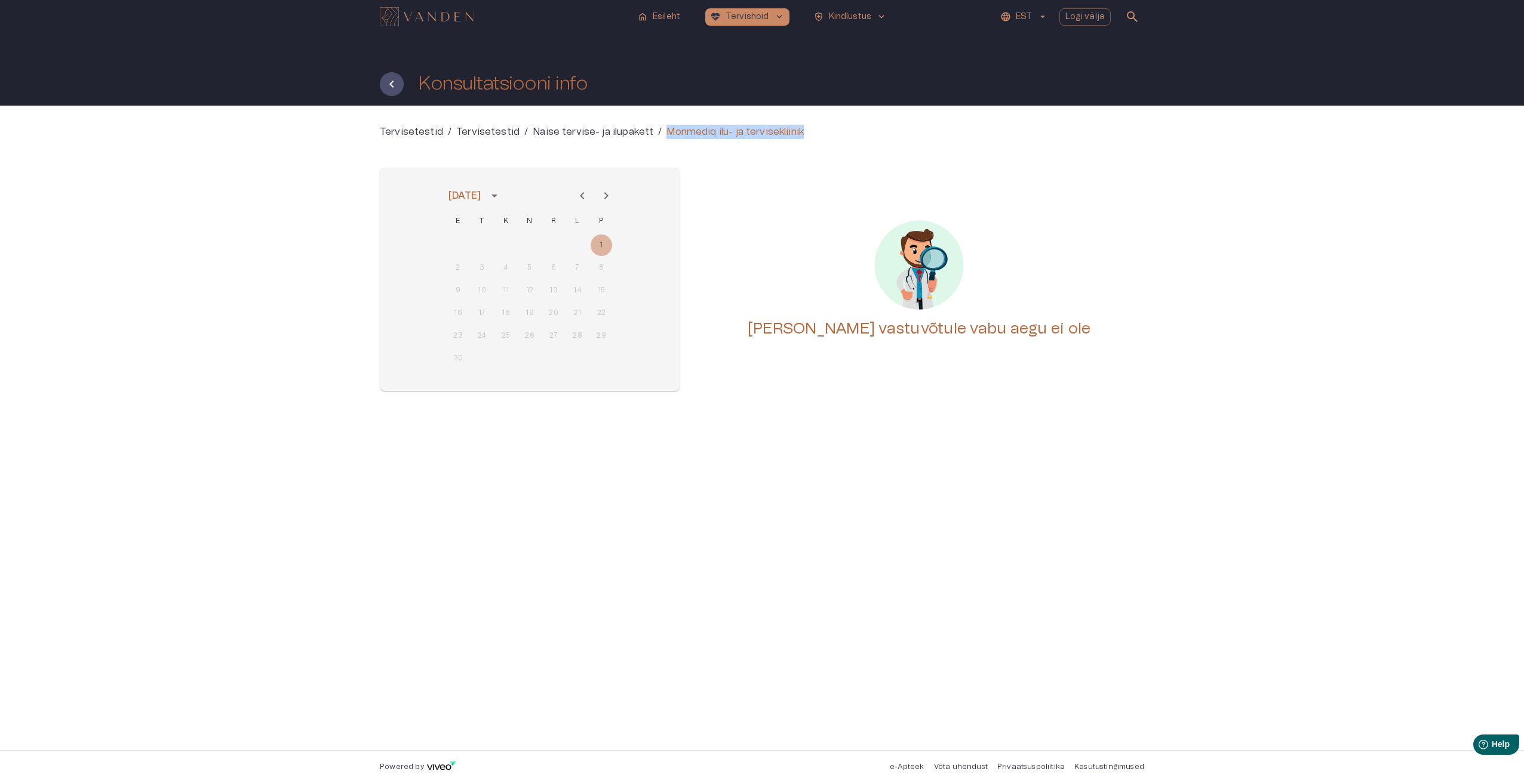
drag, startPoint x: 815, startPoint y: 136, endPoint x: 654, endPoint y: 131, distance: 161.1
click at [654, 131] on div "Tervisetestid / Tervisetestid / Naise tervise- ja ilupakett / Monmediq ilu- ja …" at bounding box center [762, 132] width 764 height 15
copy div "Monmediq ilu- ja tervisekliinik"
